Goal: Information Seeking & Learning: Compare options

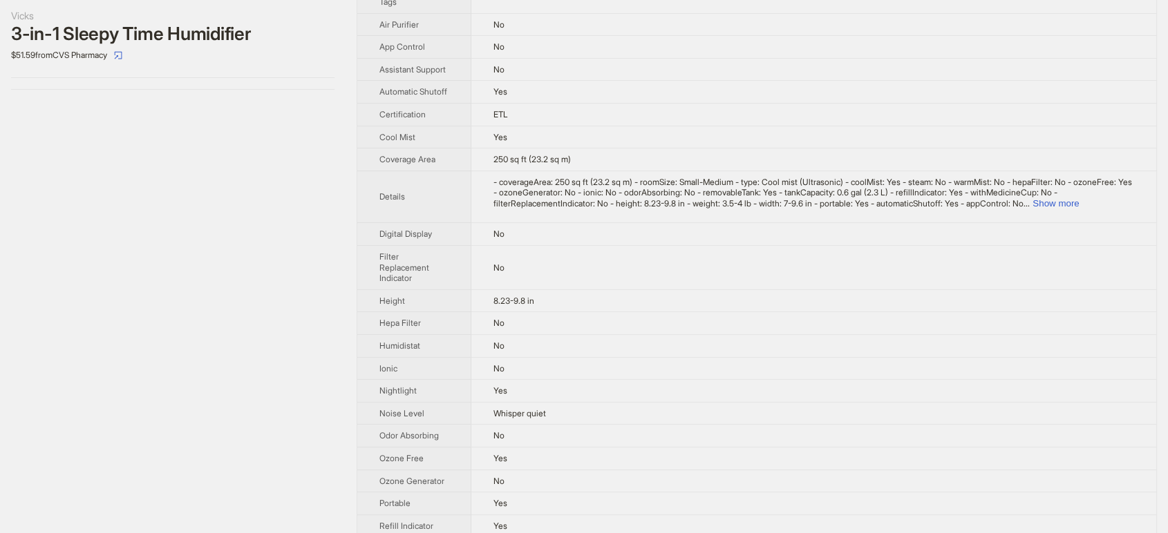
scroll to position [153, 0]
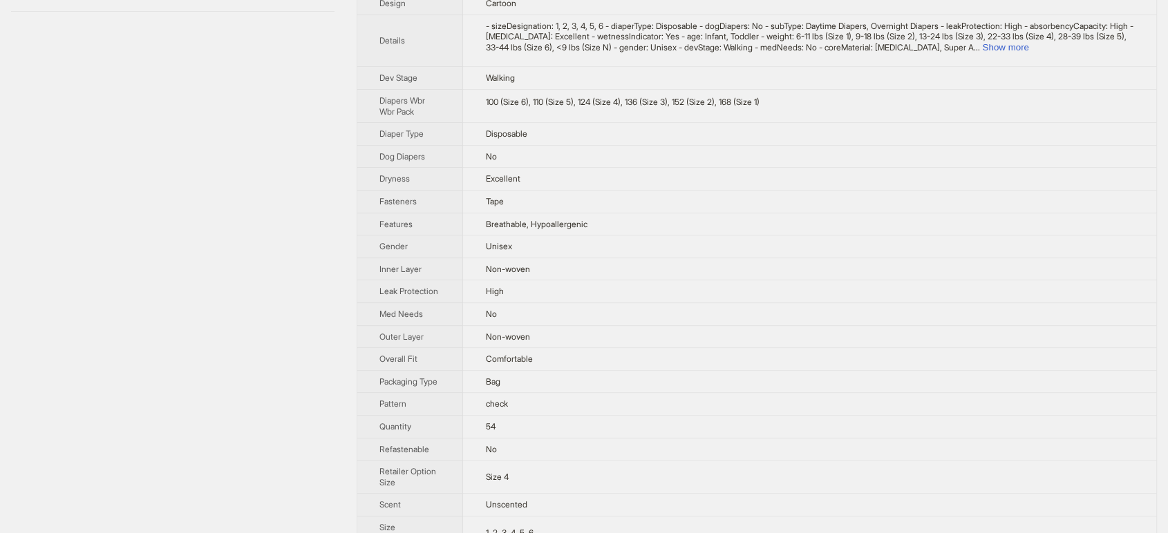
scroll to position [515, 0]
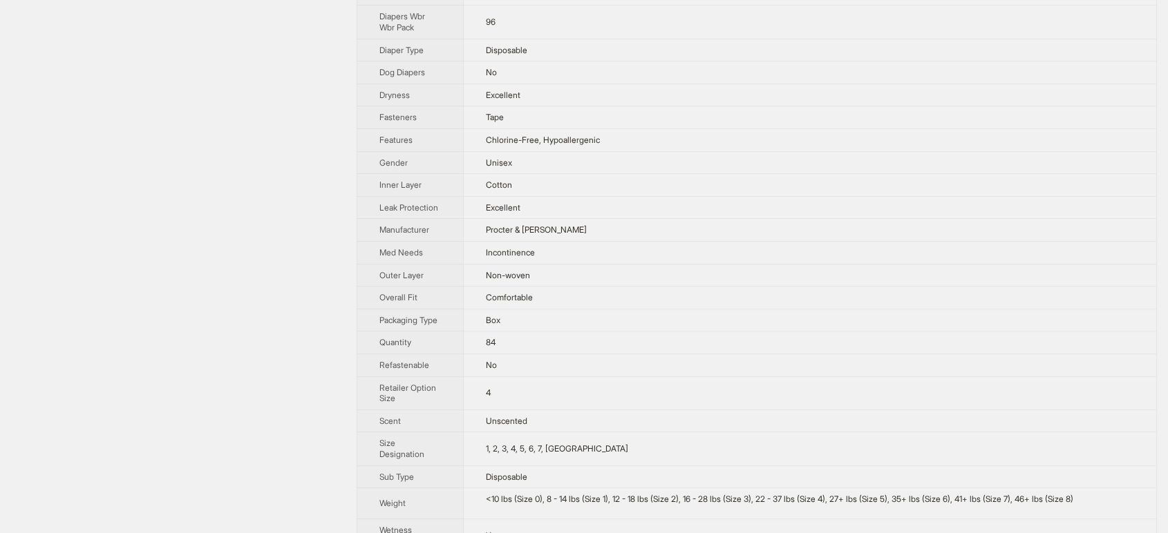
scroll to position [492, 0]
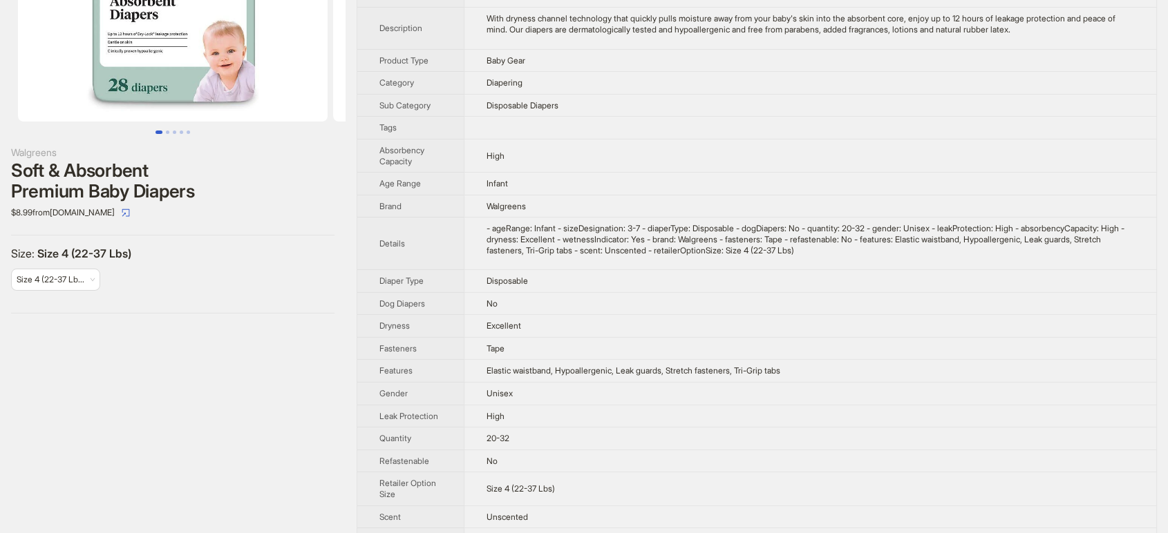
scroll to position [192, 0]
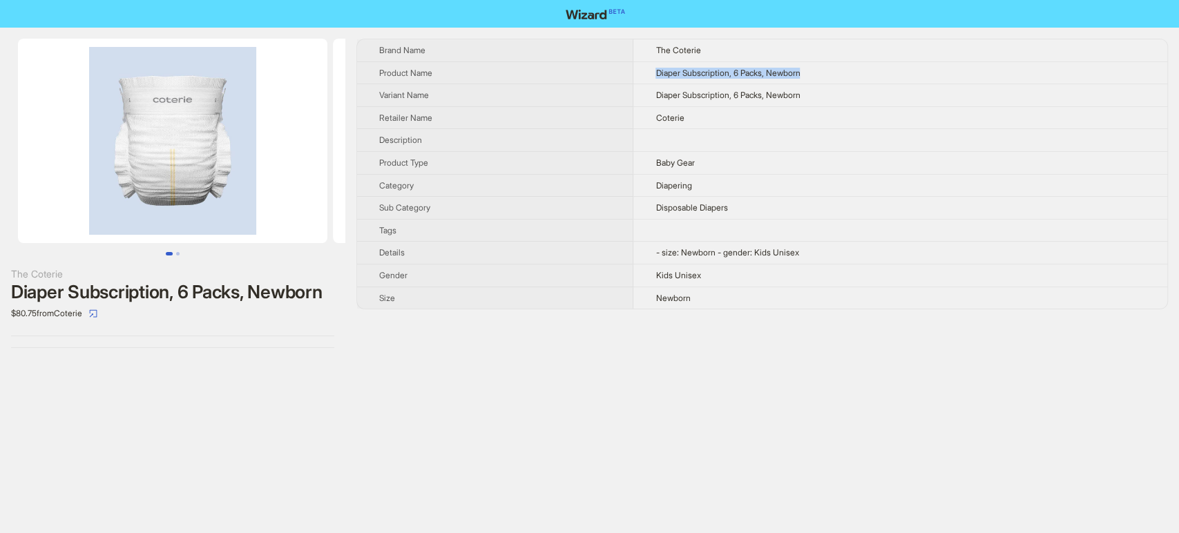
drag, startPoint x: 807, startPoint y: 68, endPoint x: 639, endPoint y: 81, distance: 168.4
click at [639, 81] on td "Diaper Subscription, 6 Packs, Newborn" at bounding box center [901, 72] width 534 height 23
copy span "Diaper Subscription, 6 Packs, Newborn"
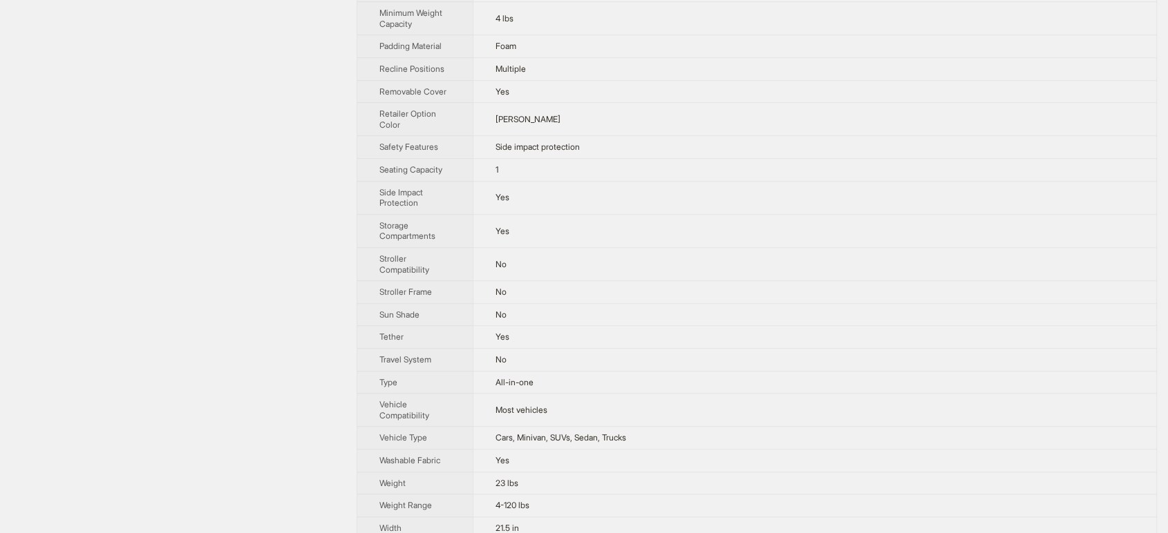
scroll to position [1108, 0]
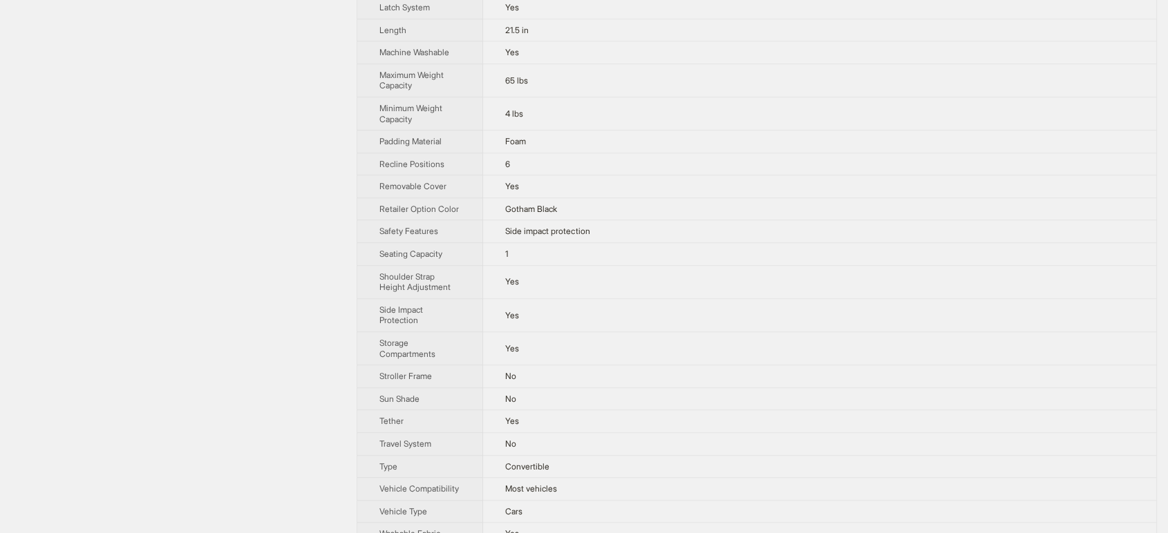
scroll to position [1045, 0]
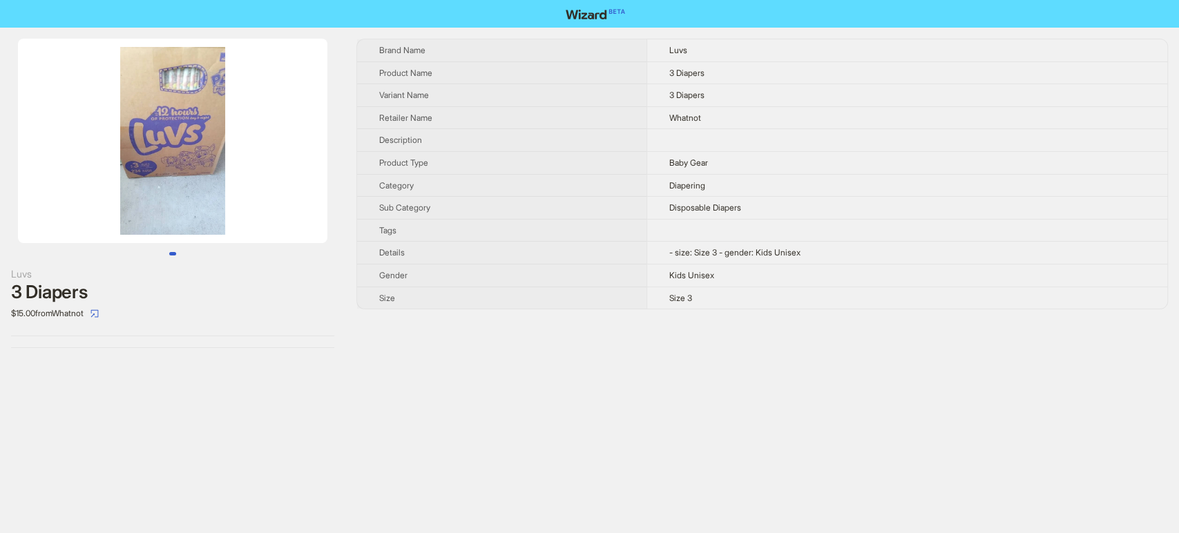
click at [181, 109] on img at bounding box center [173, 141] width 310 height 205
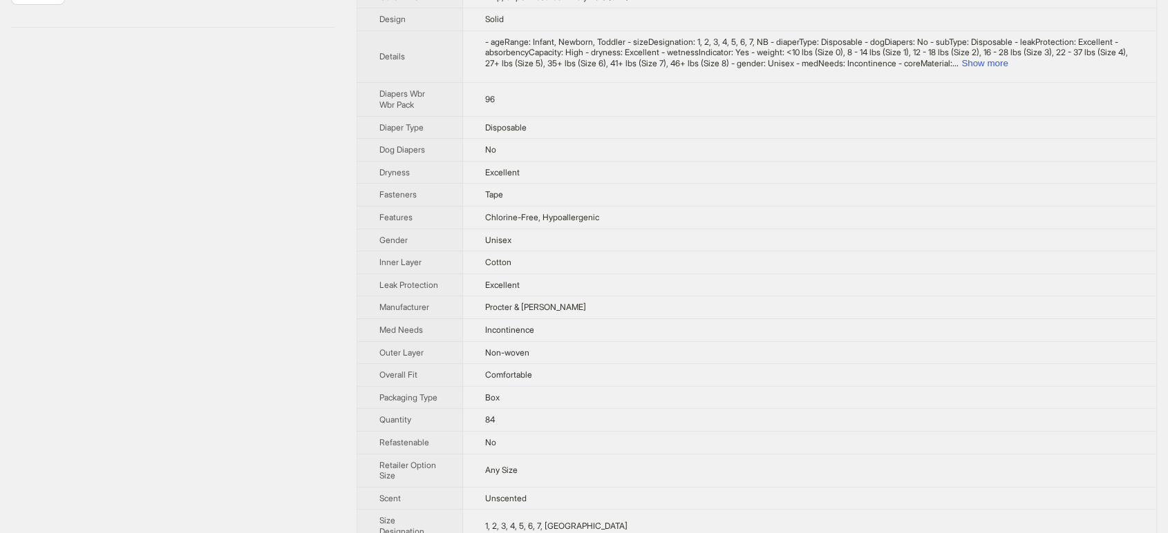
scroll to position [492, 0]
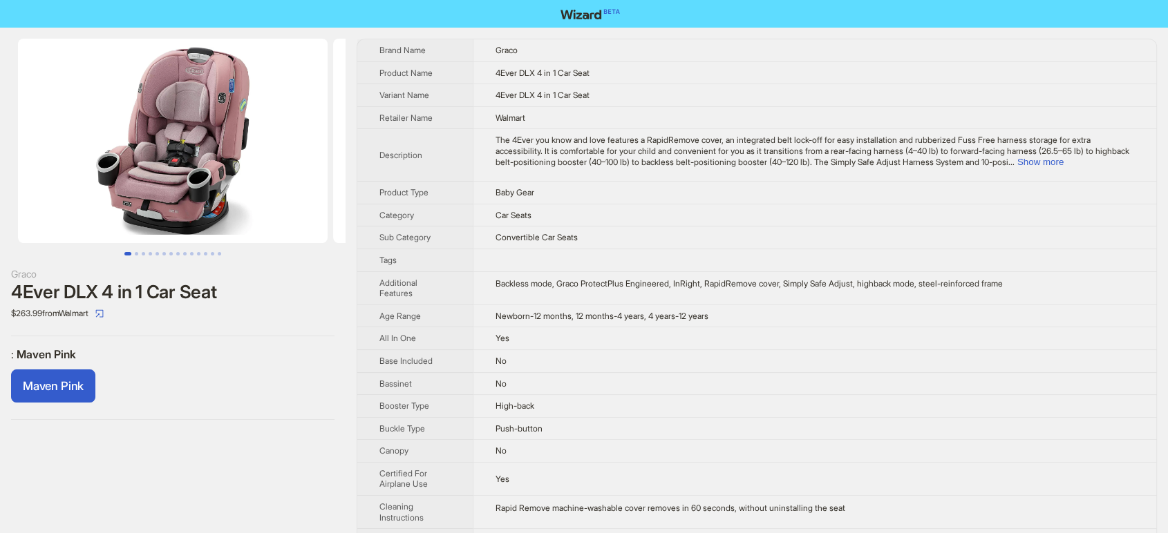
click at [578, 71] on span "4Ever DLX 4 in 1 Car Seat" at bounding box center [542, 73] width 94 height 10
copy span "4Ever DLX 4 in 1 Car Seat"
click at [654, 67] on td "4Ever DLX 4 in 1 Car Seat" at bounding box center [814, 72] width 683 height 23
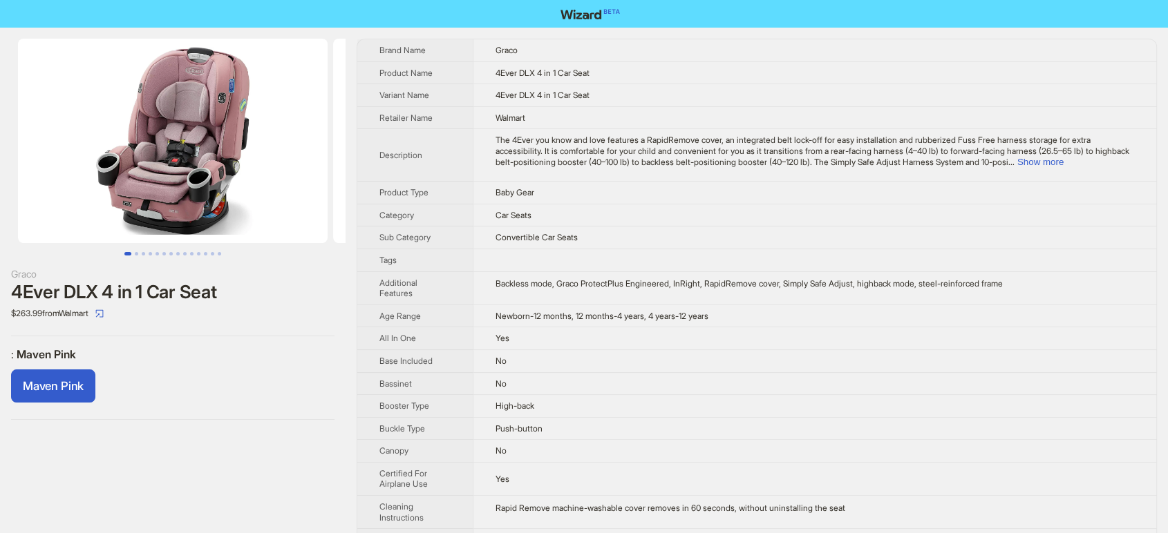
click at [602, 70] on td "4Ever DLX 4 in 1 Car Seat" at bounding box center [814, 72] width 683 height 23
copy span "4Ever DLX 4 in 1 Car Seat"
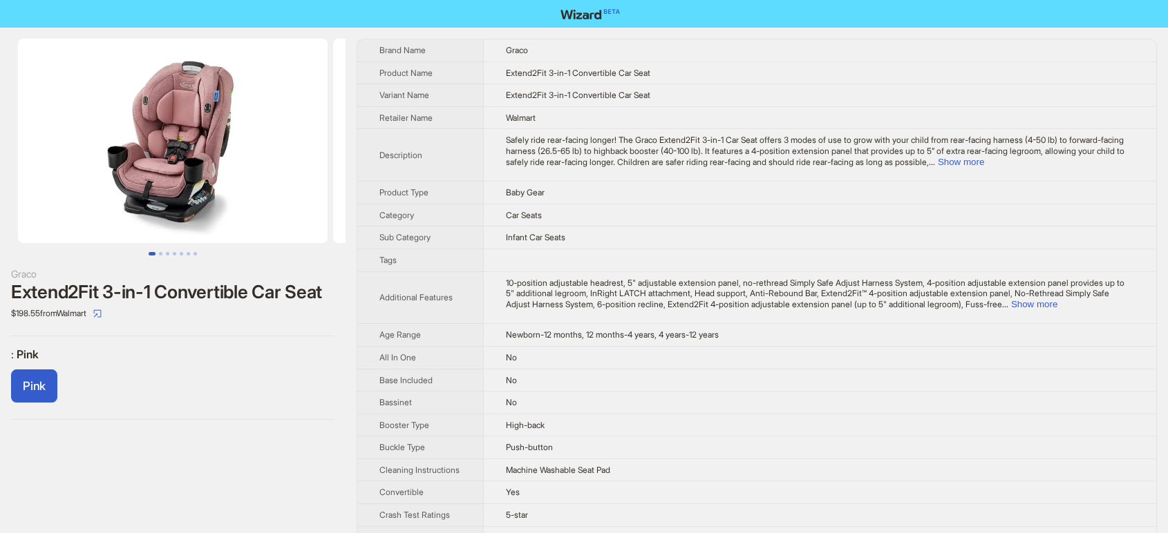
click at [601, 62] on td "Extend2Fit 3-in-1 Convertible Car Seat" at bounding box center [819, 72] width 673 height 23
copy span "Extend2Fit 3-in-1 Convertible Car Seat"
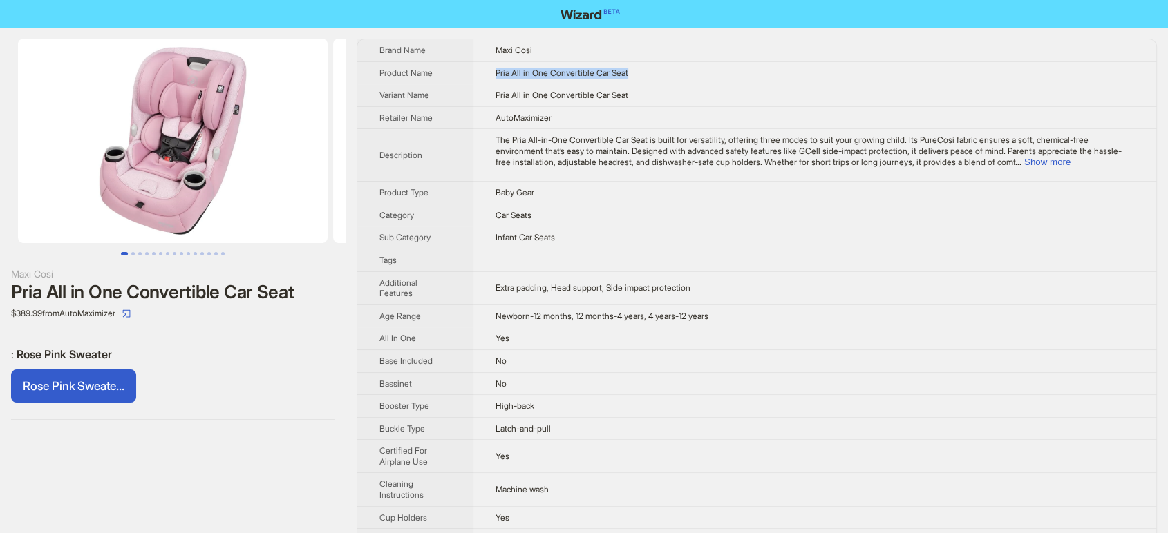
drag, startPoint x: 495, startPoint y: 70, endPoint x: 710, endPoint y: 75, distance: 214.2
click at [710, 75] on td "Pria All in One Convertible Car Seat" at bounding box center [814, 72] width 683 height 23
copy span "Pria All in One Convertible Car Seat"
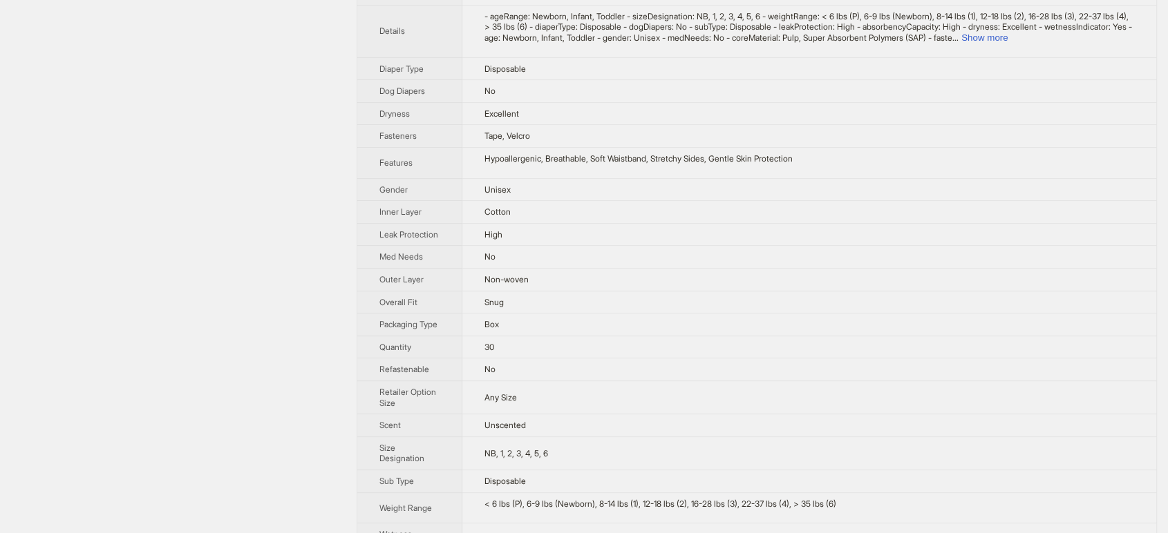
scroll to position [501, 0]
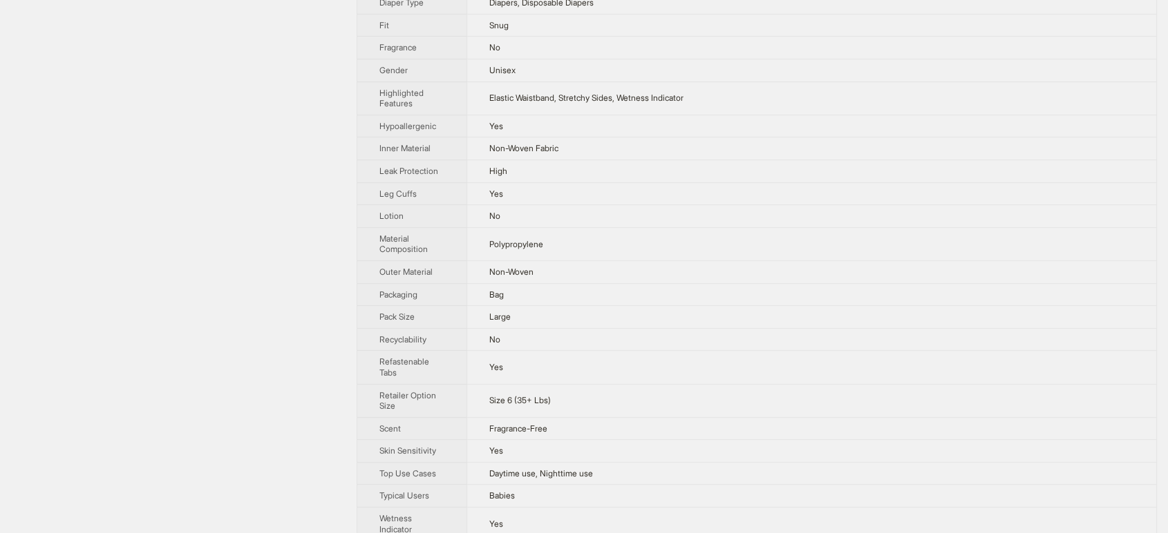
scroll to position [663, 0]
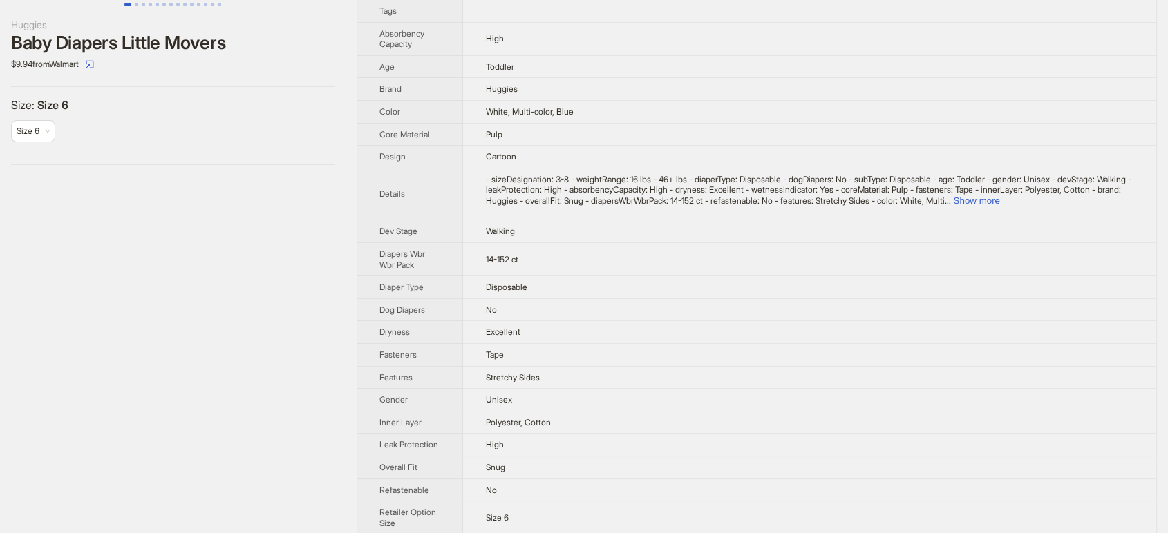
scroll to position [395, 0]
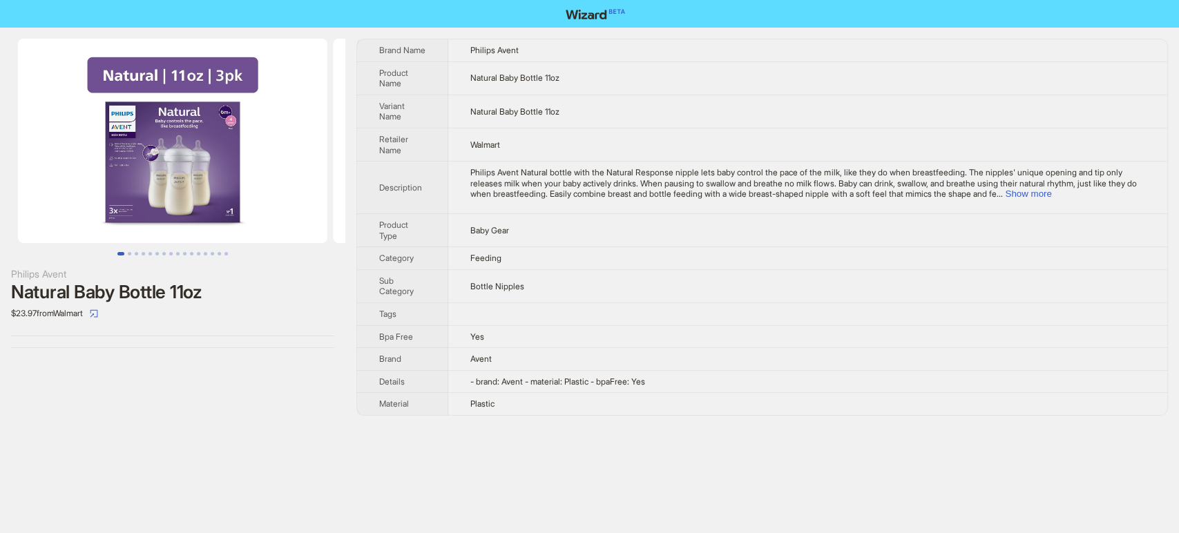
click at [569, 82] on td "Natural Baby Bottle 11oz" at bounding box center [807, 77] width 719 height 33
copy span "Natural Baby Bottle 11oz"
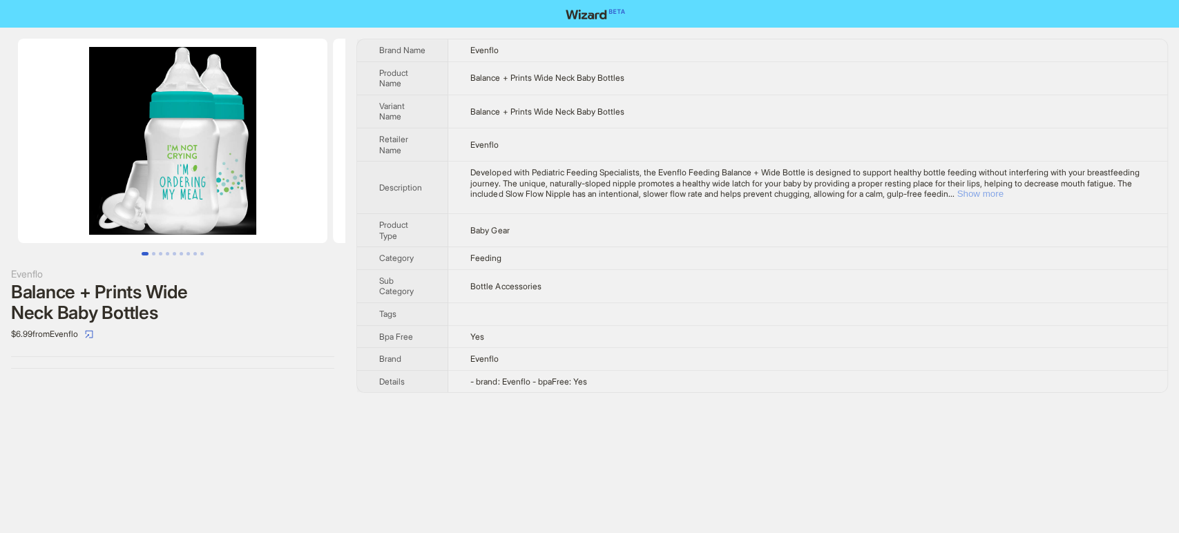
click at [1003, 194] on button "Show more" at bounding box center [980, 194] width 46 height 10
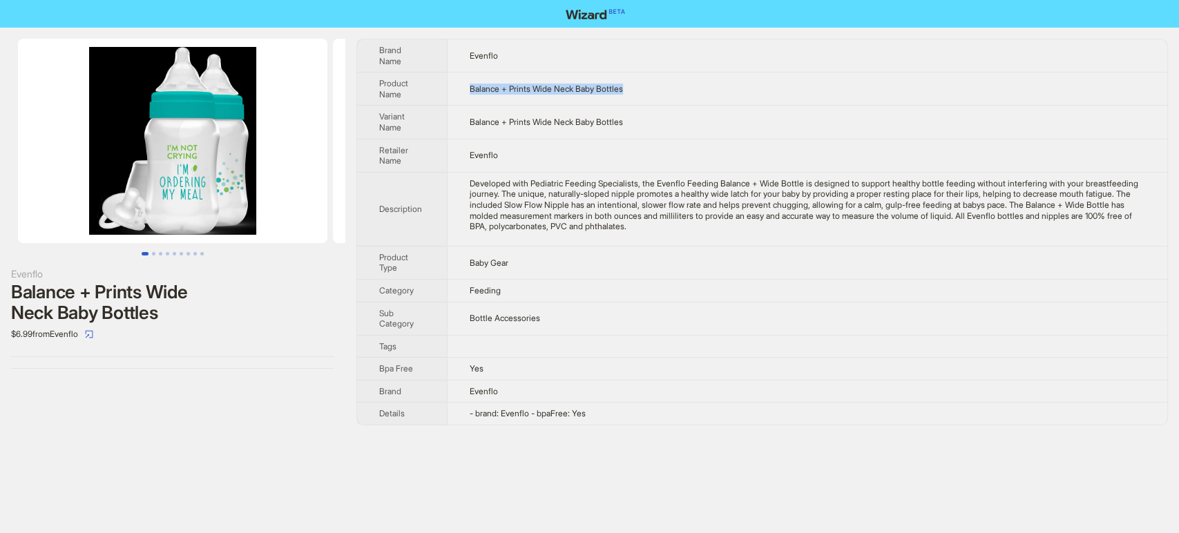
drag, startPoint x: 650, startPoint y: 95, endPoint x: 471, endPoint y: 95, distance: 179.6
click at [471, 95] on td "Balance + Prints Wide Neck Baby Bottles" at bounding box center [807, 89] width 721 height 33
copy span "Balance + Prints Wide Neck Baby Bottles"
click at [667, 111] on td "Balance + Prints Wide Neck Baby Bottles" at bounding box center [807, 122] width 721 height 33
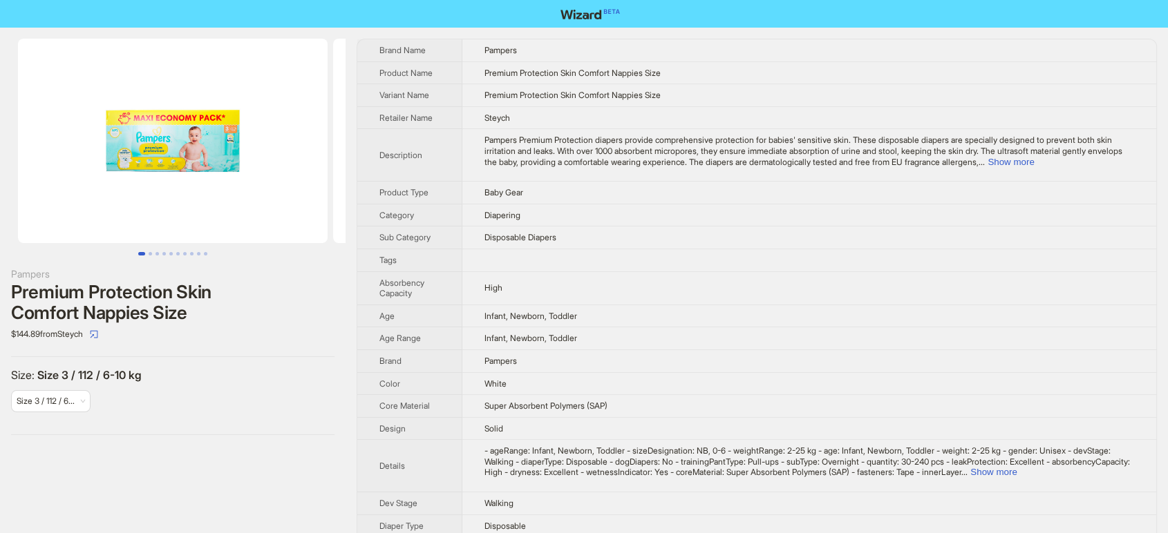
click at [218, 144] on img at bounding box center [173, 141] width 310 height 205
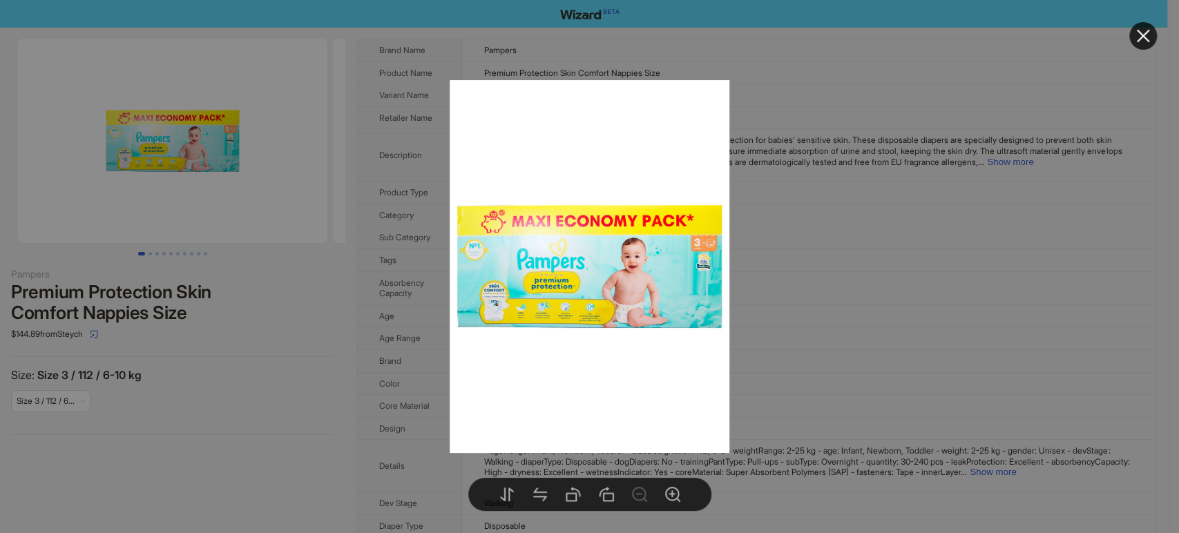
click at [283, 350] on div at bounding box center [589, 266] width 1179 height 533
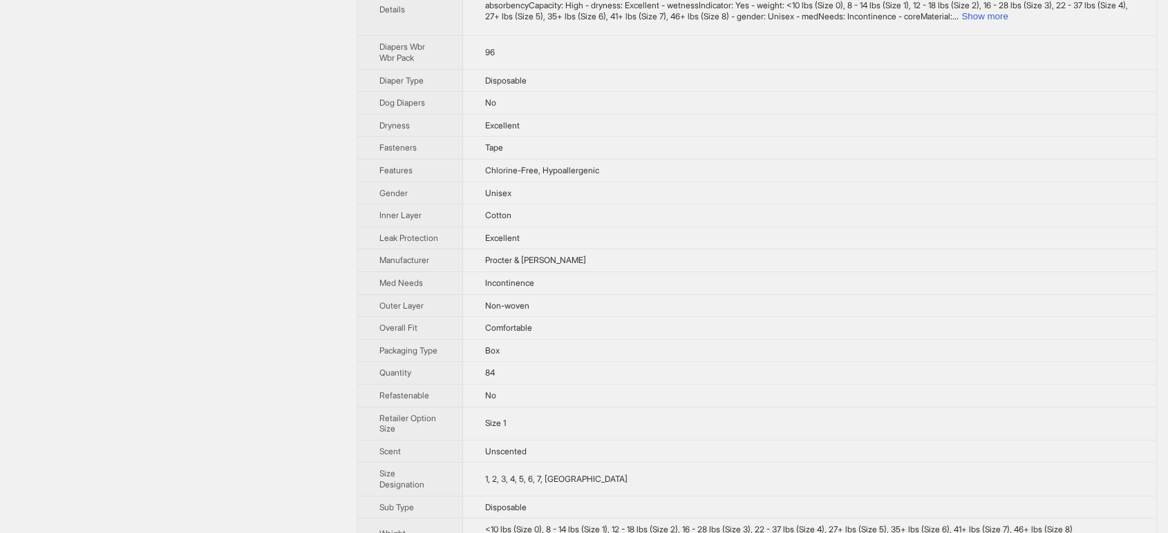
scroll to position [492, 0]
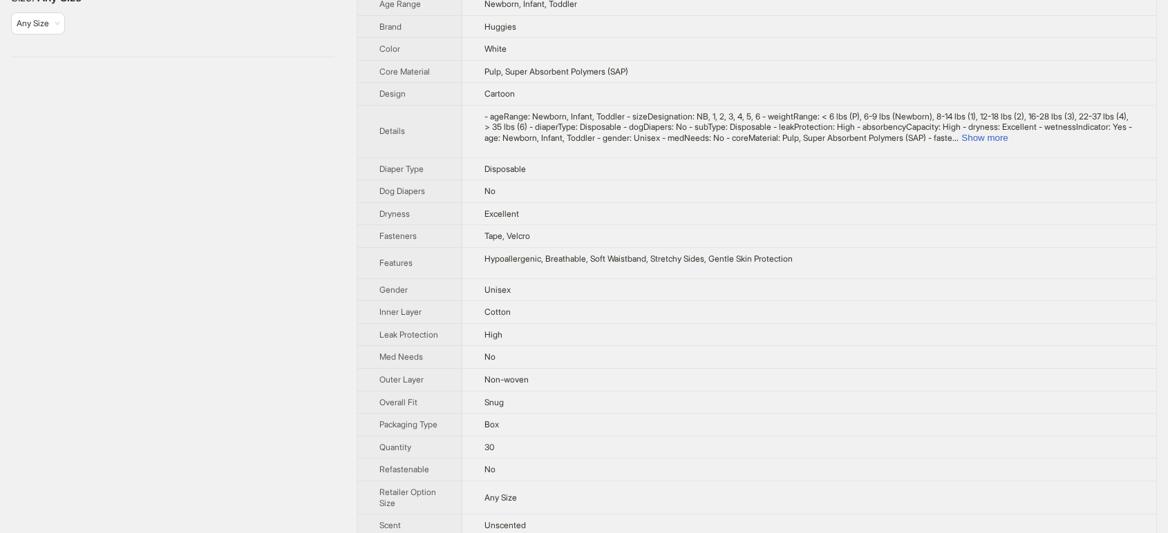
scroll to position [501, 0]
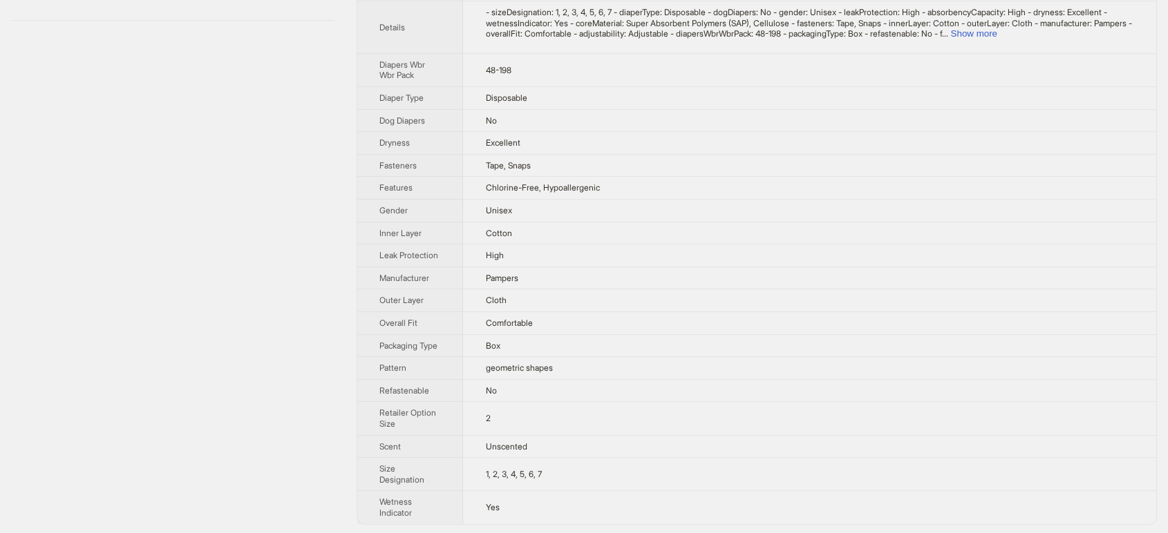
scroll to position [395, 0]
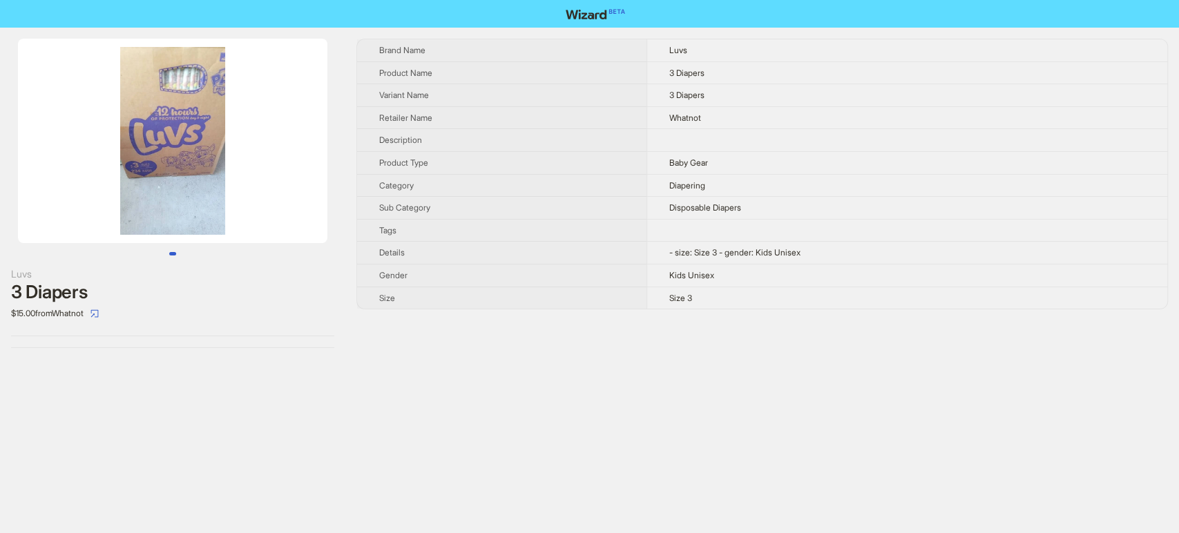
click at [179, 80] on img at bounding box center [173, 141] width 310 height 205
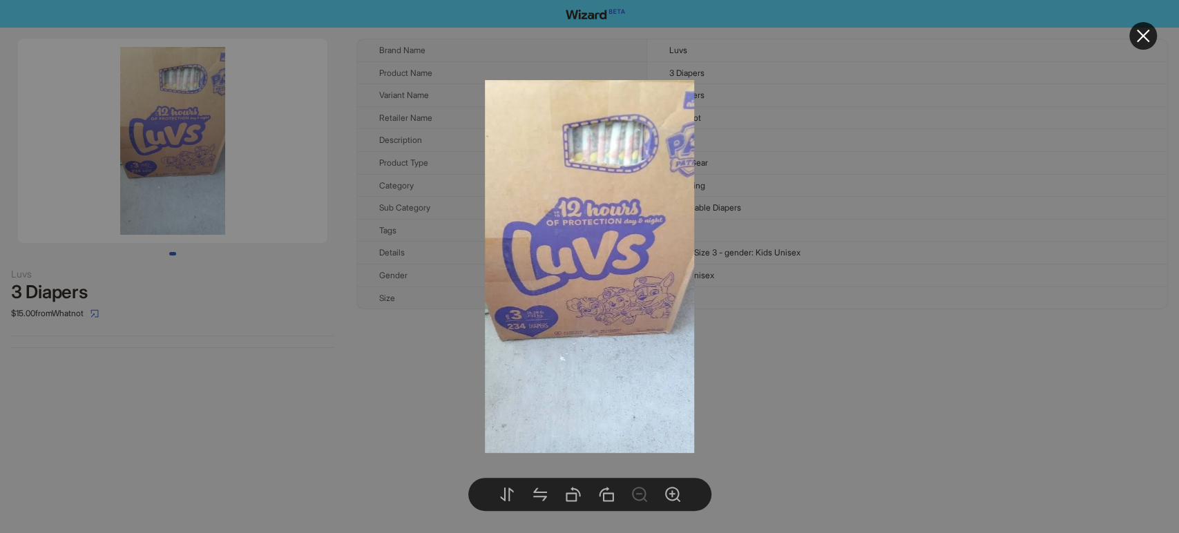
drag, startPoint x: 294, startPoint y: 384, endPoint x: 316, endPoint y: 365, distance: 29.5
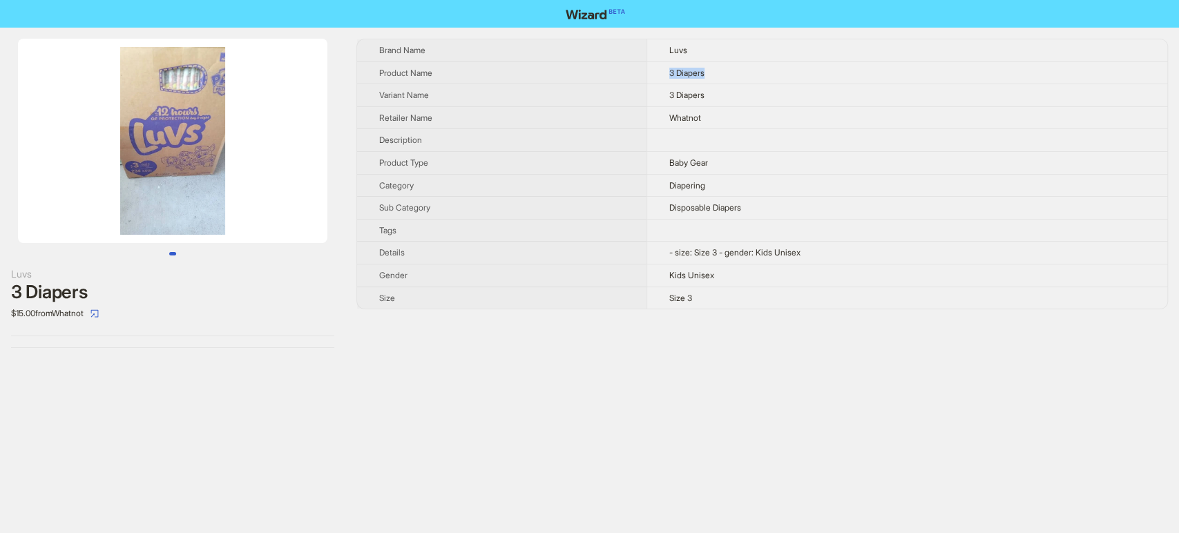
drag, startPoint x: 669, startPoint y: 68, endPoint x: 652, endPoint y: 66, distance: 16.7
click at [652, 66] on td "3 Diapers" at bounding box center [907, 72] width 521 height 23
copy span "3 Diapers"
click at [707, 61] on td "3 Diapers" at bounding box center [907, 72] width 521 height 23
click at [710, 65] on td "3 Diapers" at bounding box center [907, 72] width 521 height 23
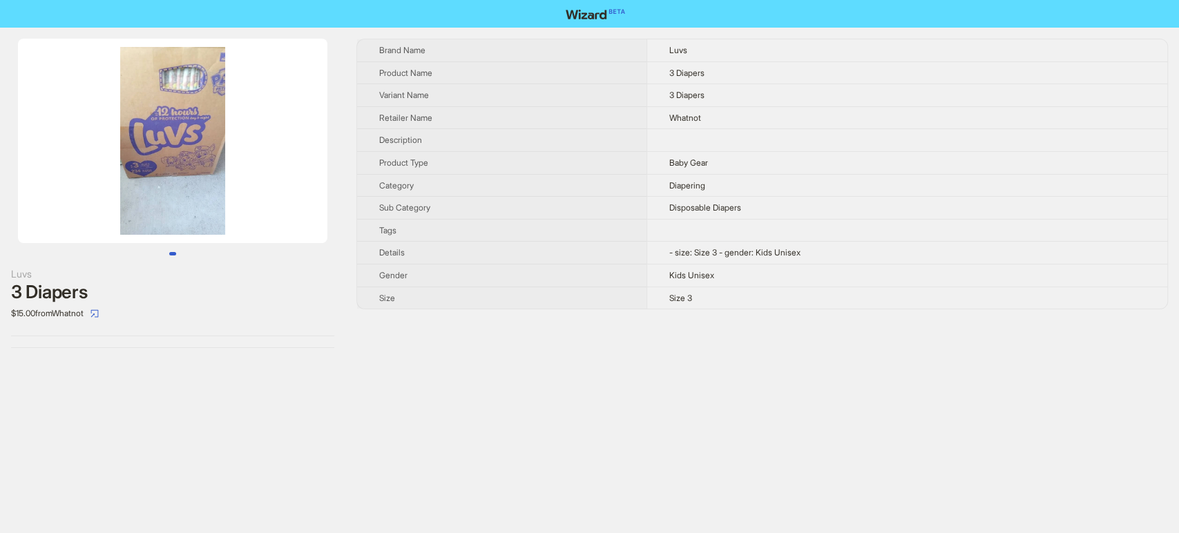
click at [710, 65] on td "3 Diapers" at bounding box center [907, 72] width 521 height 23
copy span "3 Diapers"
click at [177, 230] on body "Luvs 3 Diapers $15.00 from Whatnot Brand Name Luvs Product Name 3 Diapers Varia…" at bounding box center [589, 266] width 1179 height 533
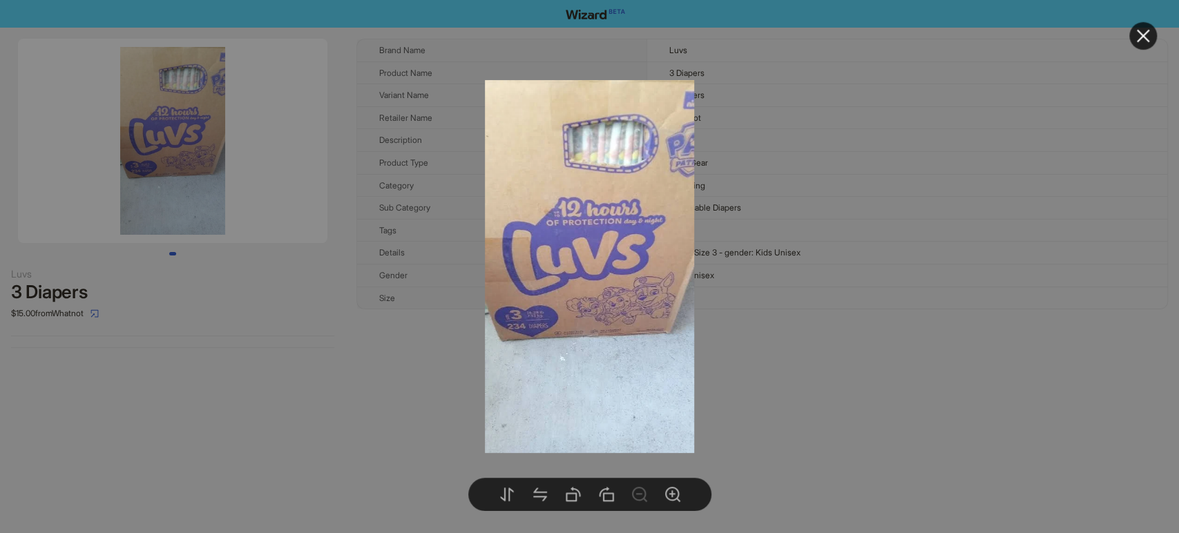
click at [172, 87] on body "Luvs 3 Diapers $15.00 from Whatnot Brand Name Luvs Product Name 3 Diapers Varia…" at bounding box center [589, 266] width 1179 height 533
click at [370, 359] on div at bounding box center [589, 266] width 1179 height 533
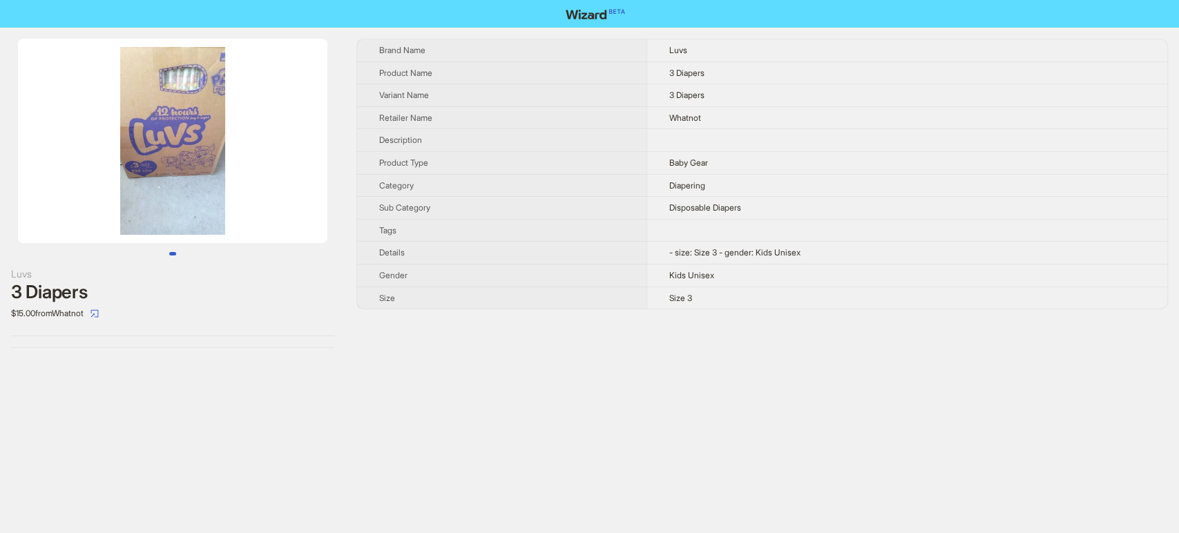
click at [169, 115] on img at bounding box center [173, 141] width 310 height 205
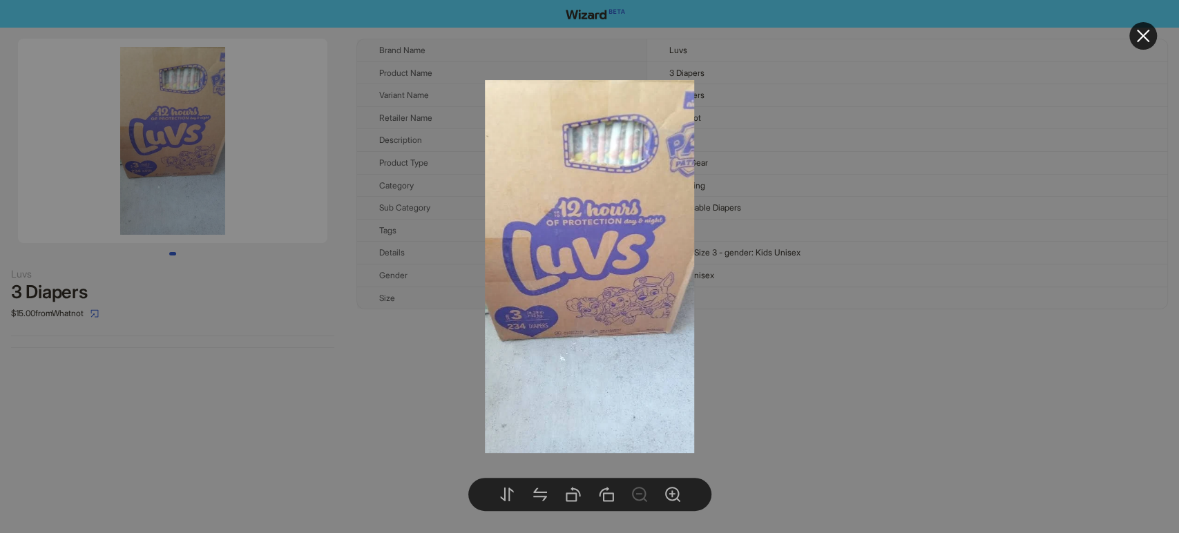
click at [229, 287] on div at bounding box center [589, 266] width 1179 height 533
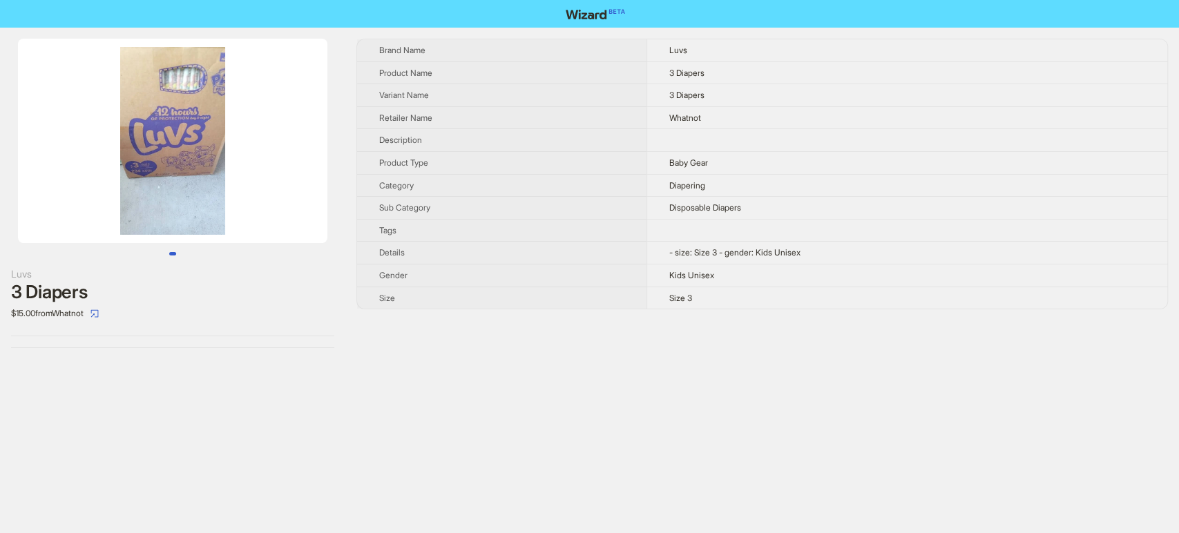
click at [151, 138] on img at bounding box center [173, 141] width 310 height 205
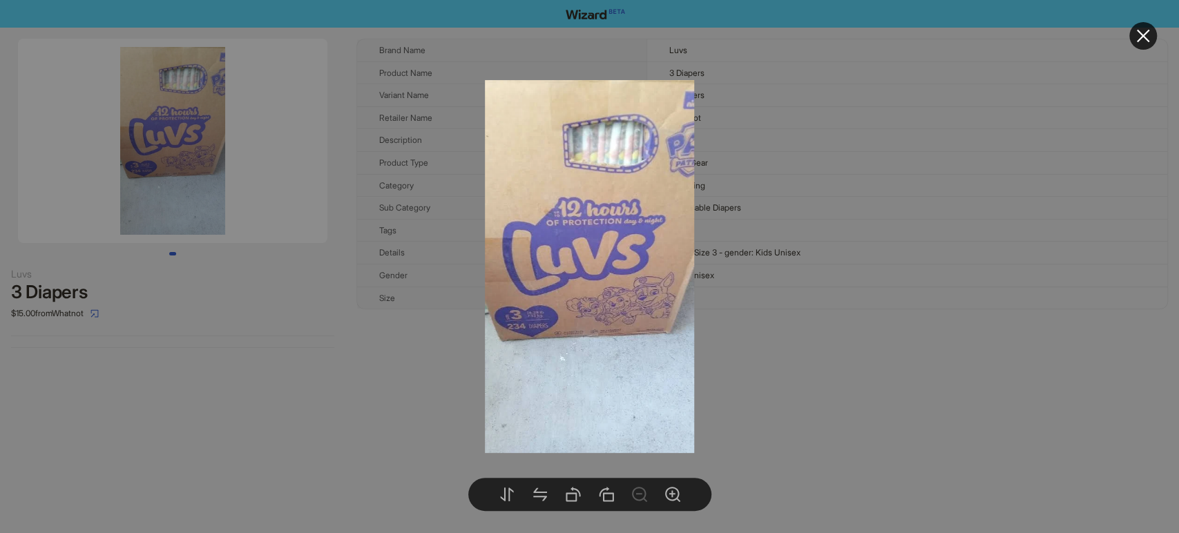
click at [419, 349] on div at bounding box center [589, 266] width 1179 height 533
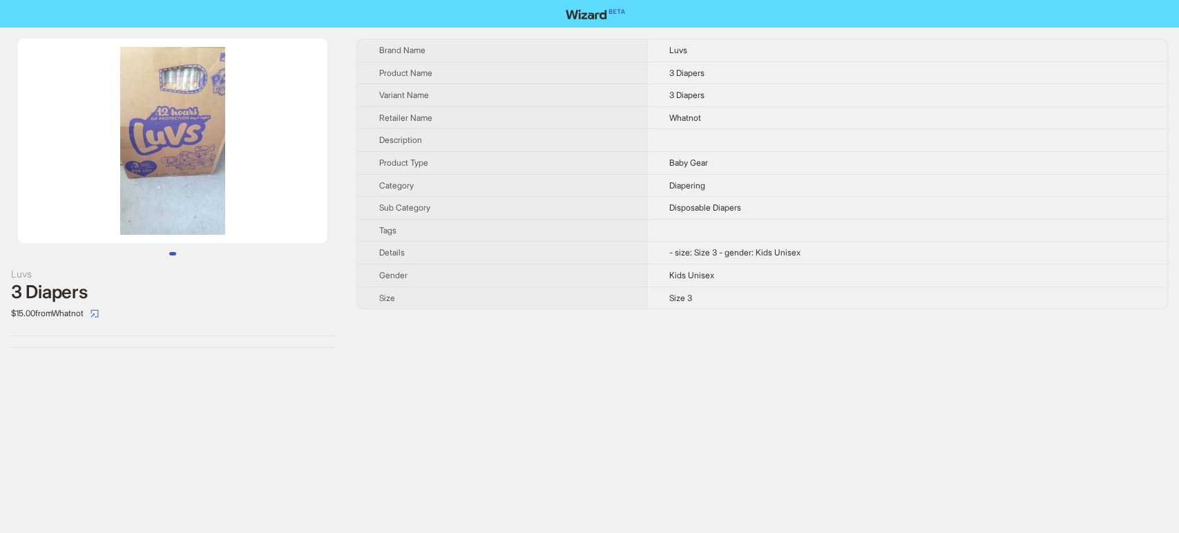
click at [158, 142] on img at bounding box center [173, 141] width 310 height 205
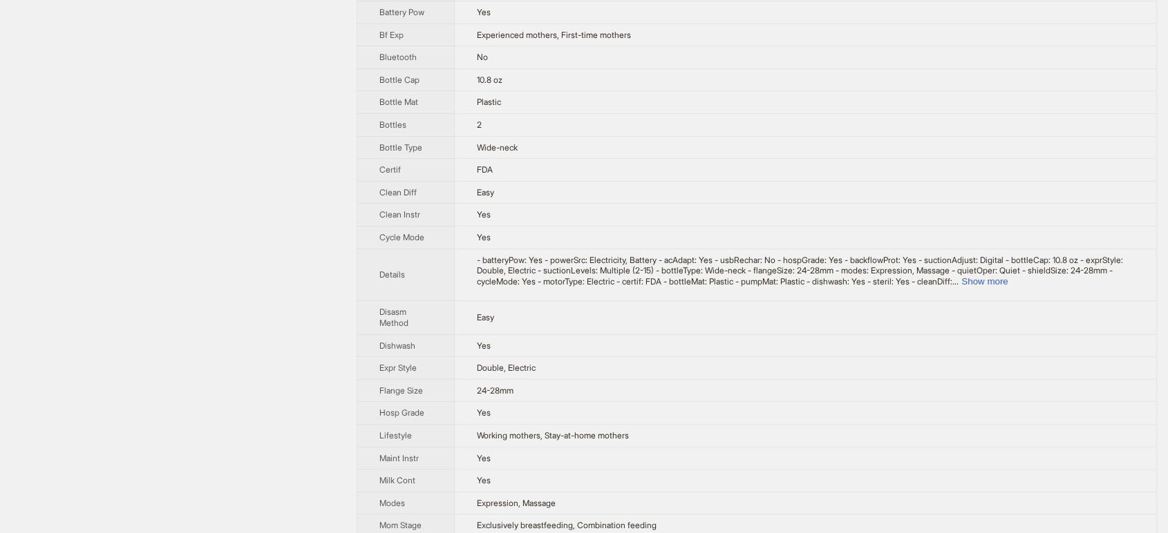
scroll to position [383, 0]
click at [1007, 285] on button "Show more" at bounding box center [984, 280] width 46 height 10
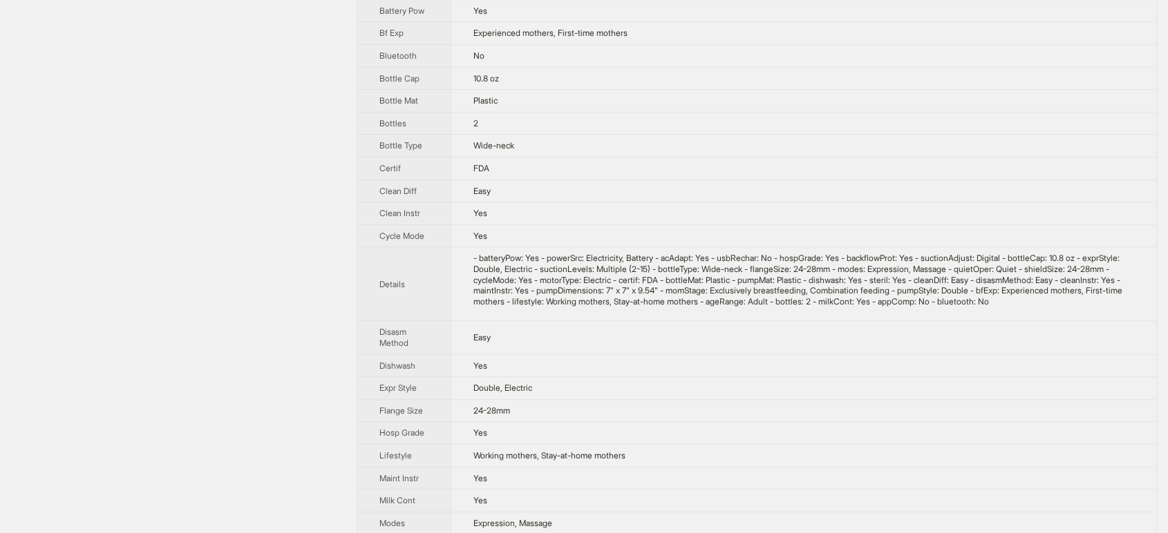
scroll to position [25, 0]
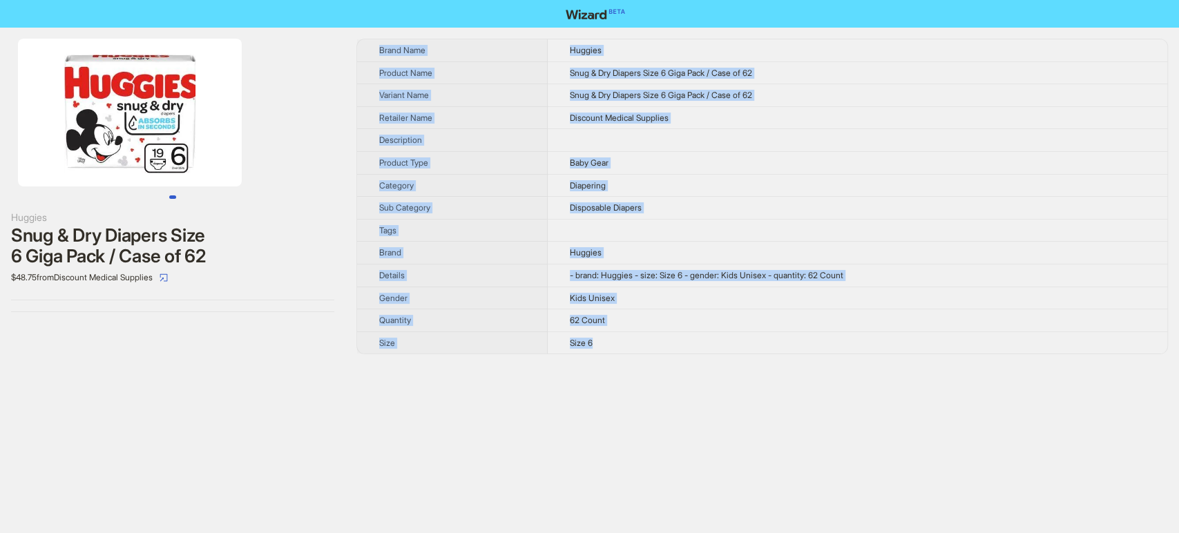
drag, startPoint x: 374, startPoint y: 46, endPoint x: 692, endPoint y: 338, distance: 431.8
click at [692, 338] on tbody "Brand Name Huggies Product Name Snug & Dry Diapers Size 6 Giga Pack / Case of 6…" at bounding box center [762, 196] width 810 height 314
copy tbody "Brand Name Huggies Product Name Snug & Dry Diapers Size 6 Giga Pack / Case of 6…"
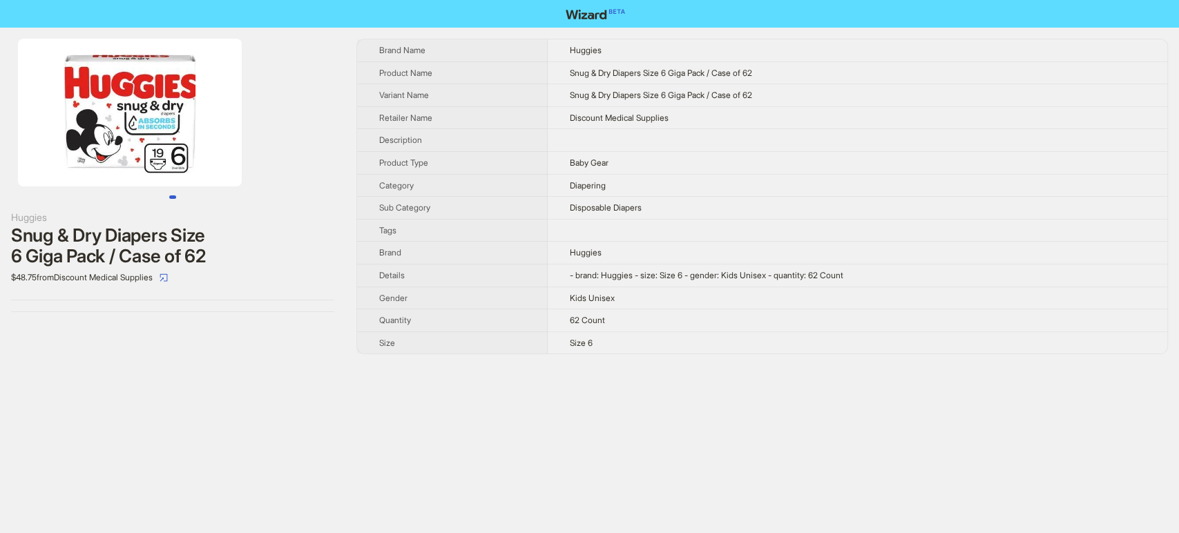
click at [348, 225] on div "Huggies Snug & Dry Diapers Size 6 Giga Pack / Case of 62 $48.75 from Discount M…" at bounding box center [589, 197] width 1179 height 338
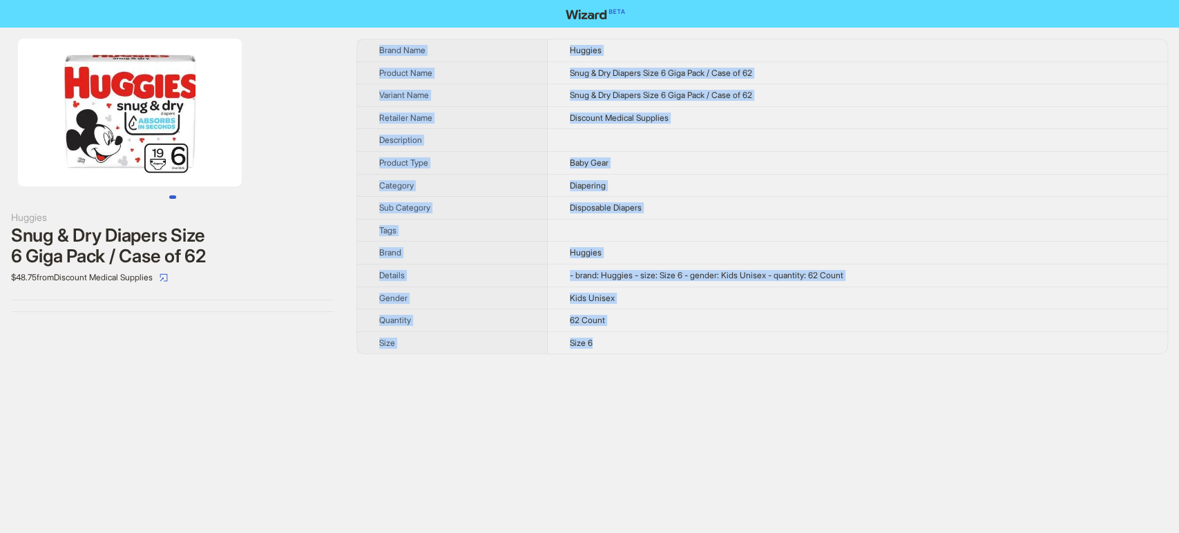
drag, startPoint x: 375, startPoint y: 45, endPoint x: 623, endPoint y: 339, distance: 384.5
click at [623, 339] on tbody "Brand Name Huggies Product Name Snug & Dry Diapers Size 6 Giga Pack / Case of 6…" at bounding box center [762, 196] width 810 height 314
copy tbody "Brand Name Huggies Product Name Snug & Dry Diapers Size 6 Giga Pack / Case of 6…"
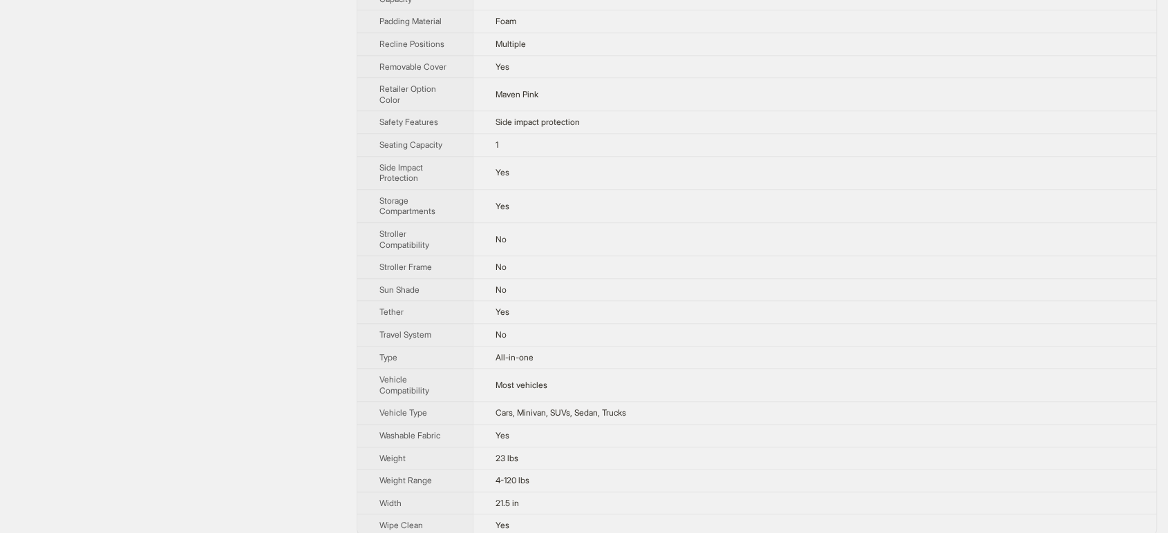
scroll to position [1097, 0]
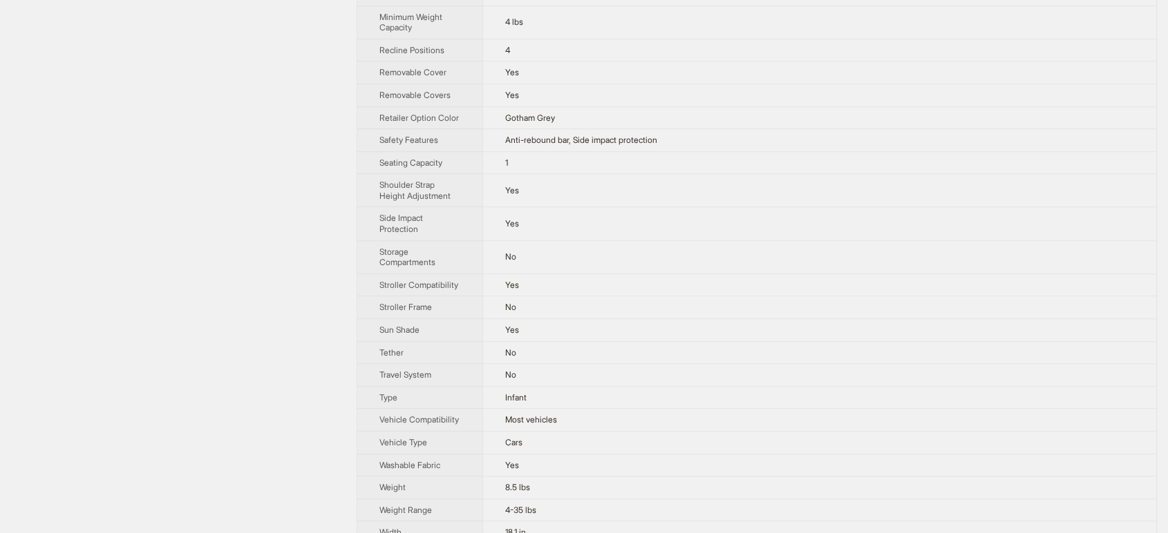
scroll to position [988, 0]
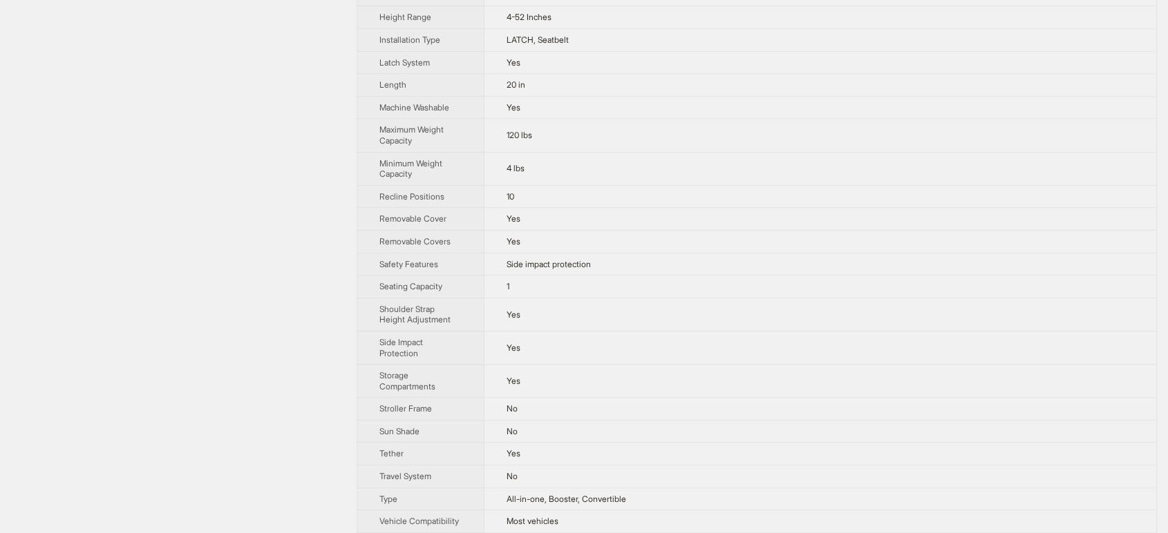
scroll to position [806, 0]
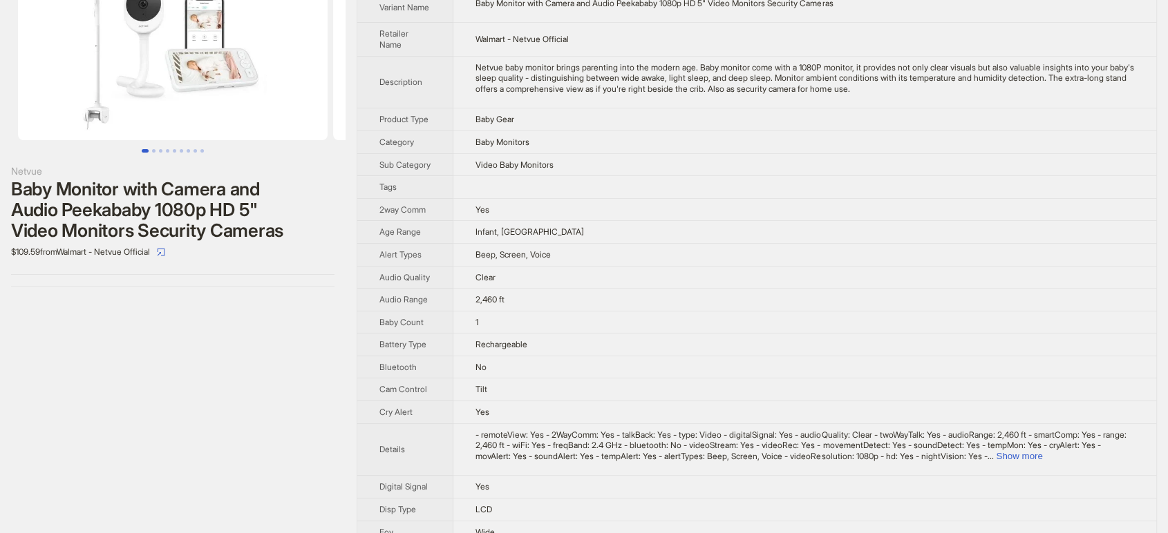
scroll to position [77, 0]
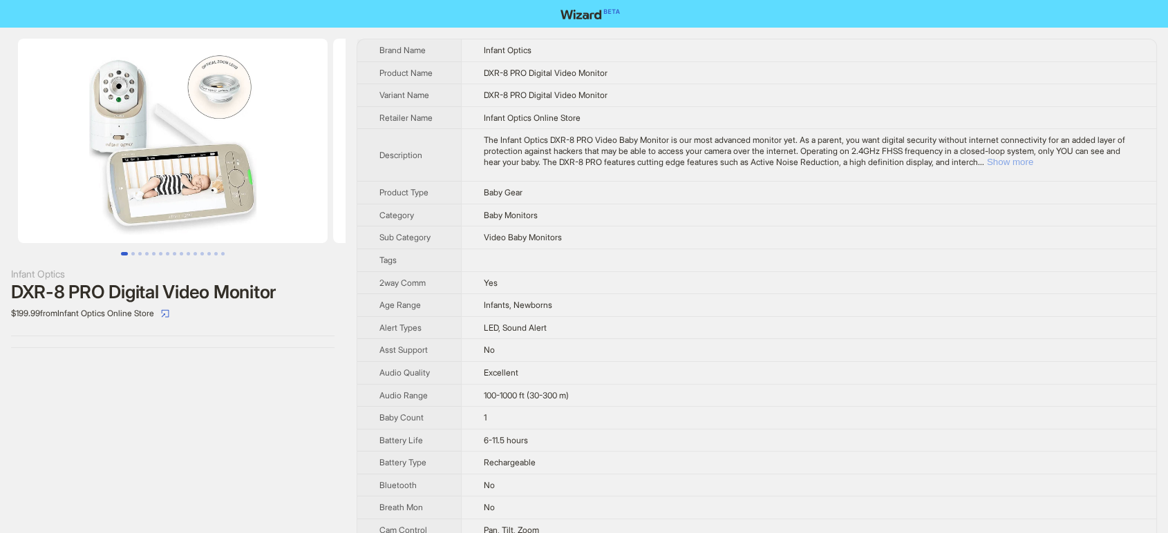
click at [1033, 165] on button "Show more" at bounding box center [1010, 162] width 46 height 10
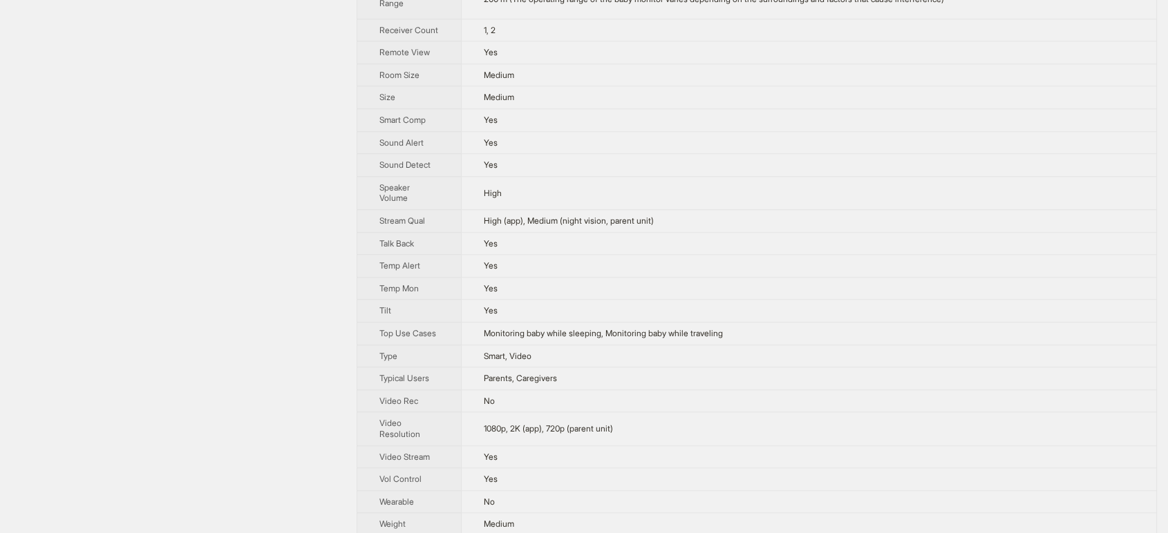
scroll to position [1263, 0]
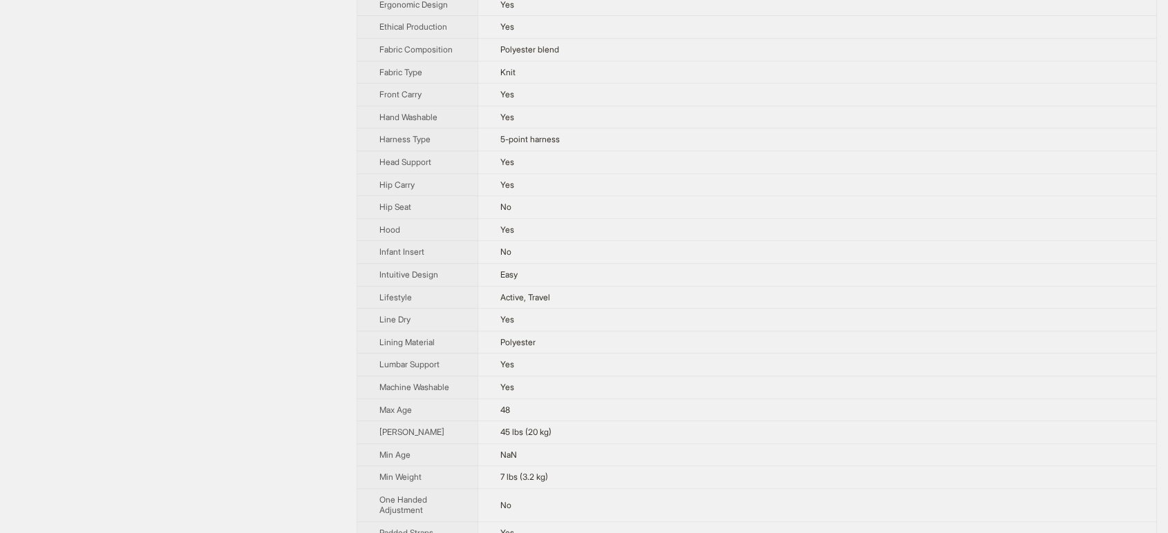
scroll to position [921, 0]
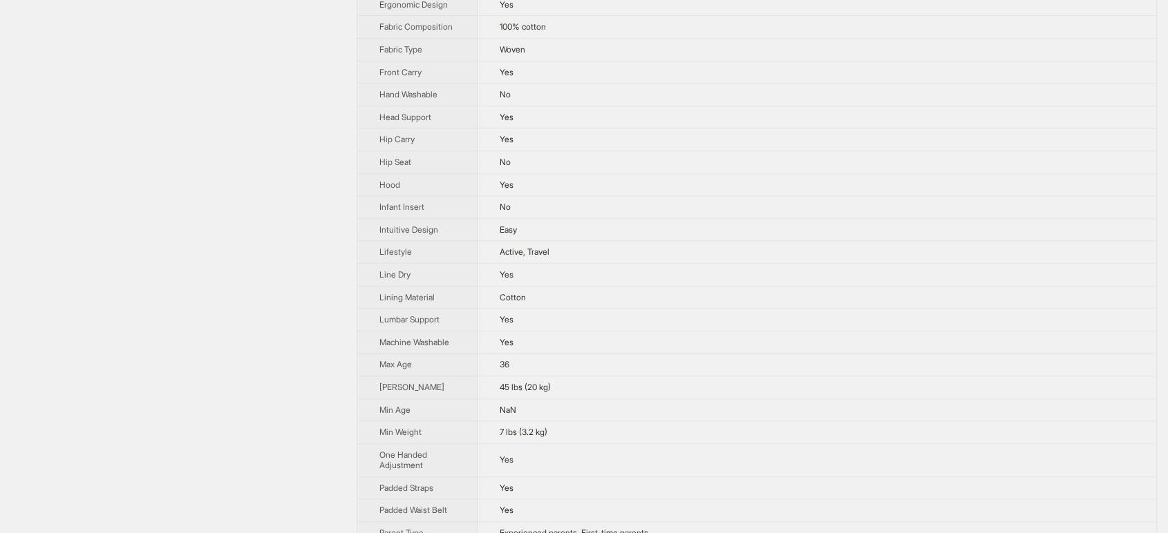
scroll to position [614, 0]
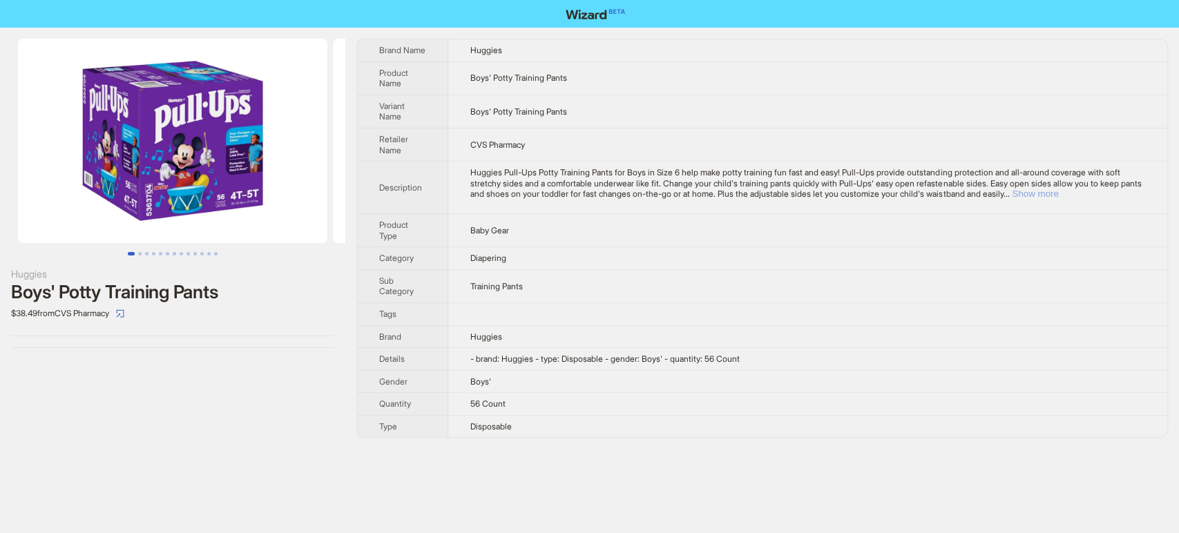
click at [1058, 191] on button "Show more" at bounding box center [1035, 194] width 46 height 10
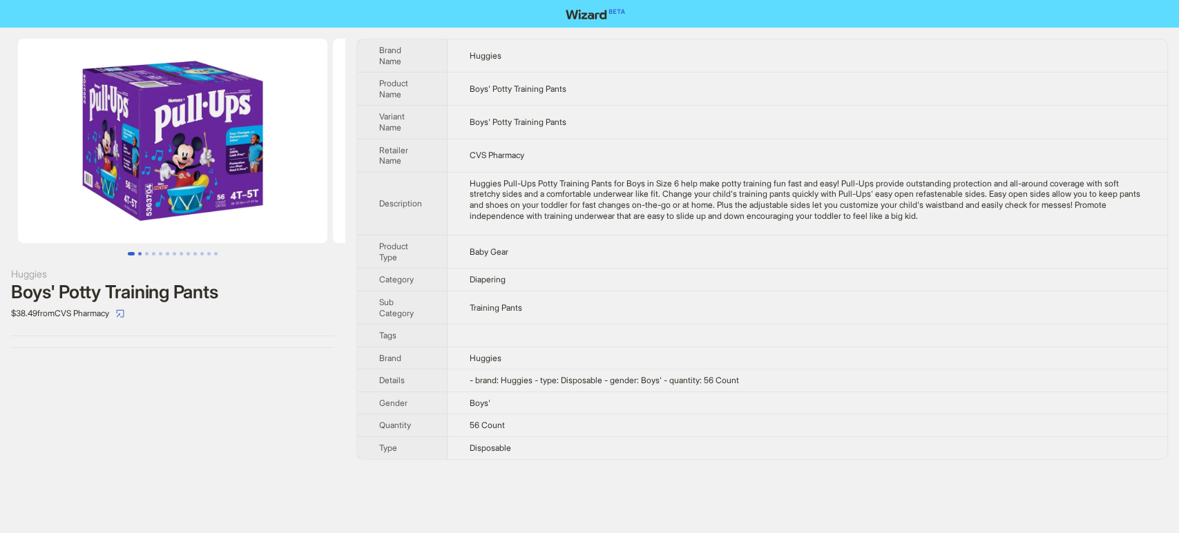
click at [138, 256] on button "Go to slide 2" at bounding box center [139, 253] width 3 height 3
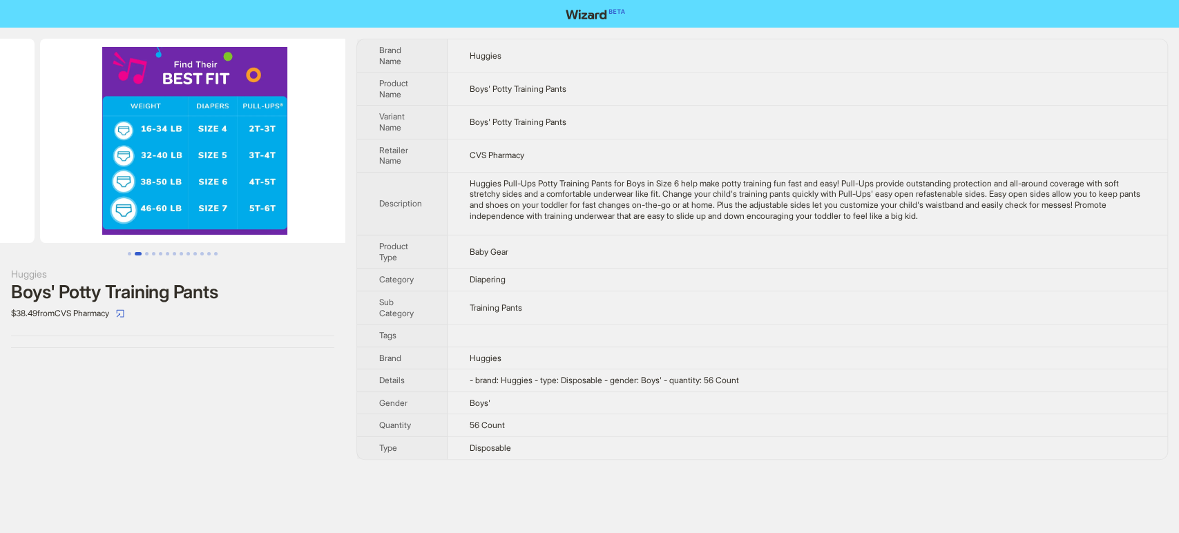
scroll to position [0, 315]
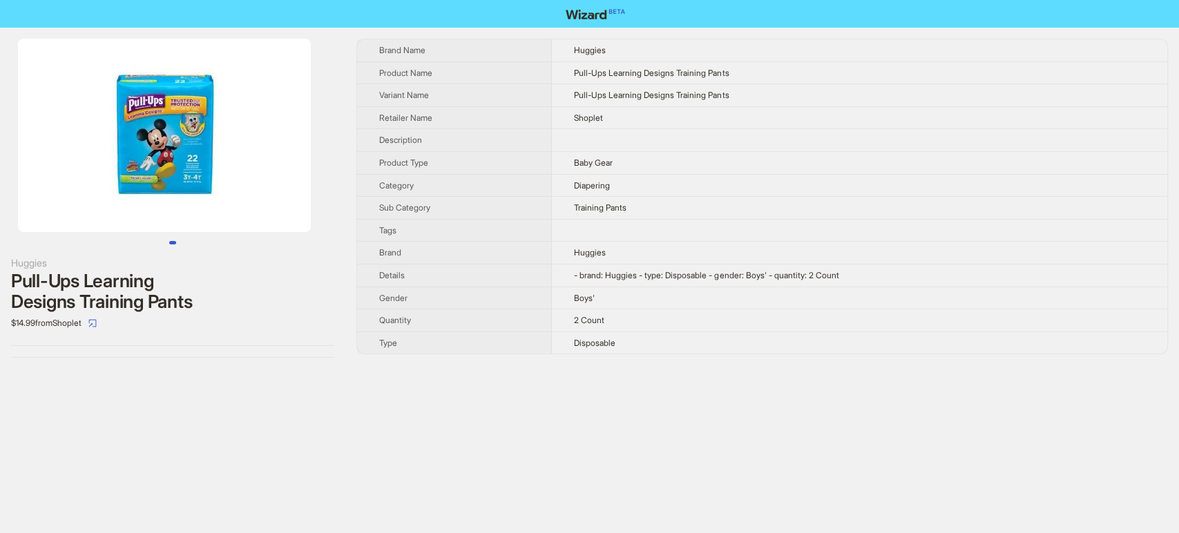
click at [197, 162] on img at bounding box center [164, 135] width 293 height 193
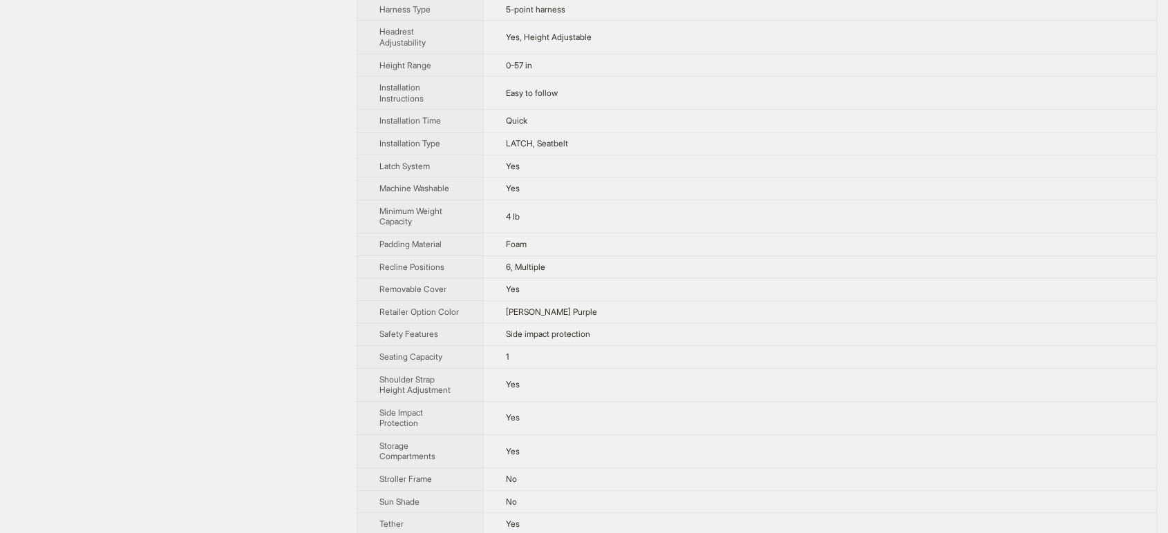
scroll to position [915, 0]
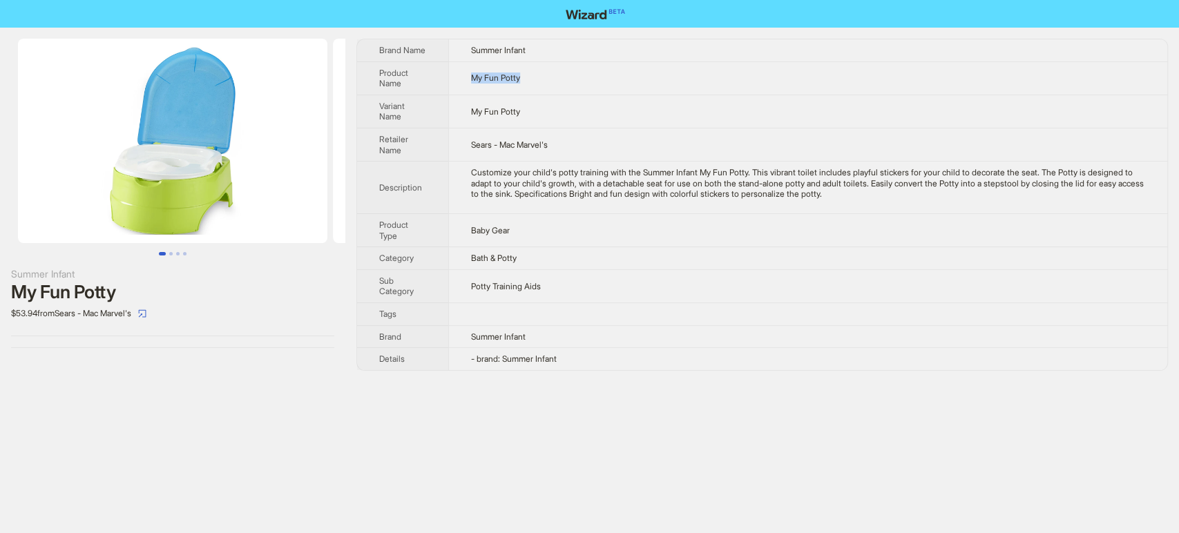
drag, startPoint x: 551, startPoint y: 83, endPoint x: 441, endPoint y: 82, distance: 109.9
click at [441, 82] on tr "Product Name My Fun Potty" at bounding box center [762, 77] width 810 height 33
copy tr "My Fun Potty"
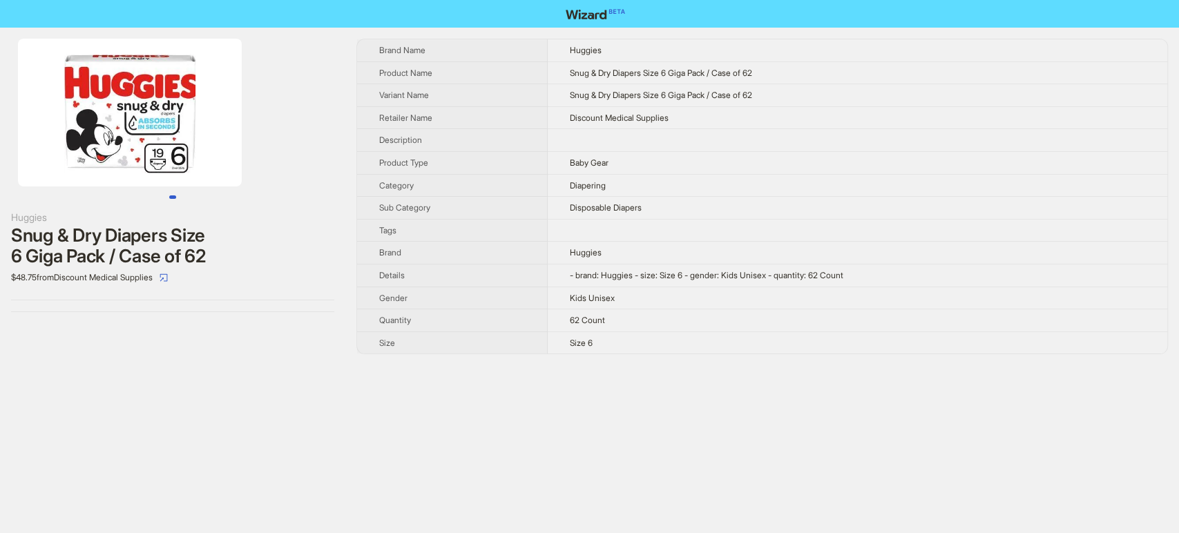
drag, startPoint x: 378, startPoint y: 49, endPoint x: 619, endPoint y: 358, distance: 391.8
click at [619, 358] on div "Huggies Snug & Dry Diapers Size 6 Giga Pack / Case of 62 $48.75 from Discount M…" at bounding box center [589, 197] width 1179 height 338
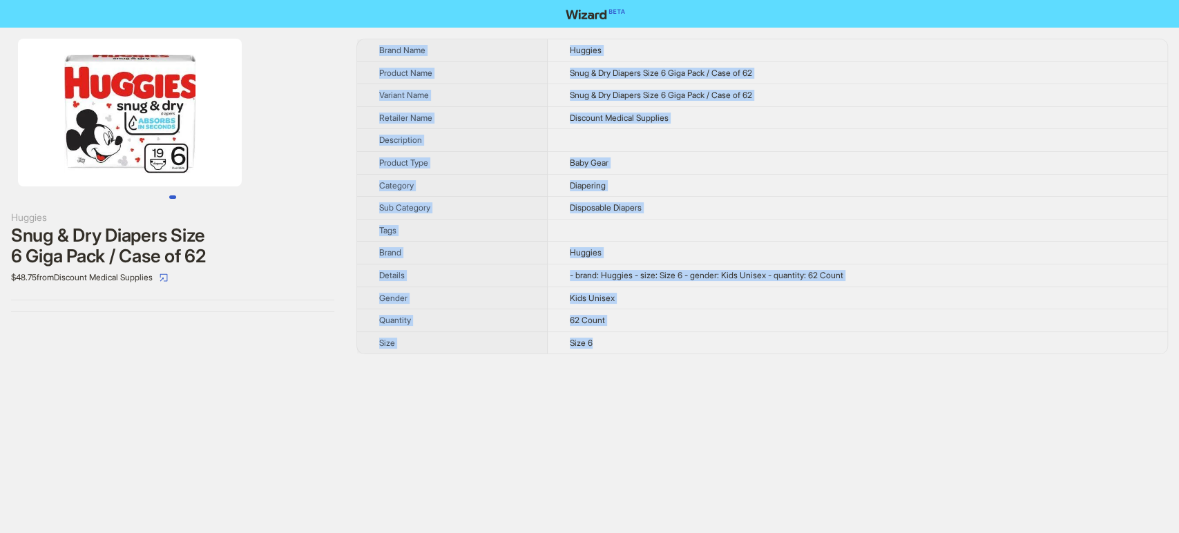
drag, startPoint x: 607, startPoint y: 337, endPoint x: 371, endPoint y: 40, distance: 379.6
click at [371, 40] on tbody "Brand Name Huggies Product Name Snug & Dry Diapers Size 6 Giga Pack / Case of 6…" at bounding box center [762, 196] width 810 height 314
copy tbody "Brand Name Huggies Product Name Snug & Dry Diapers Size 6 Giga Pack / Case of 6…"
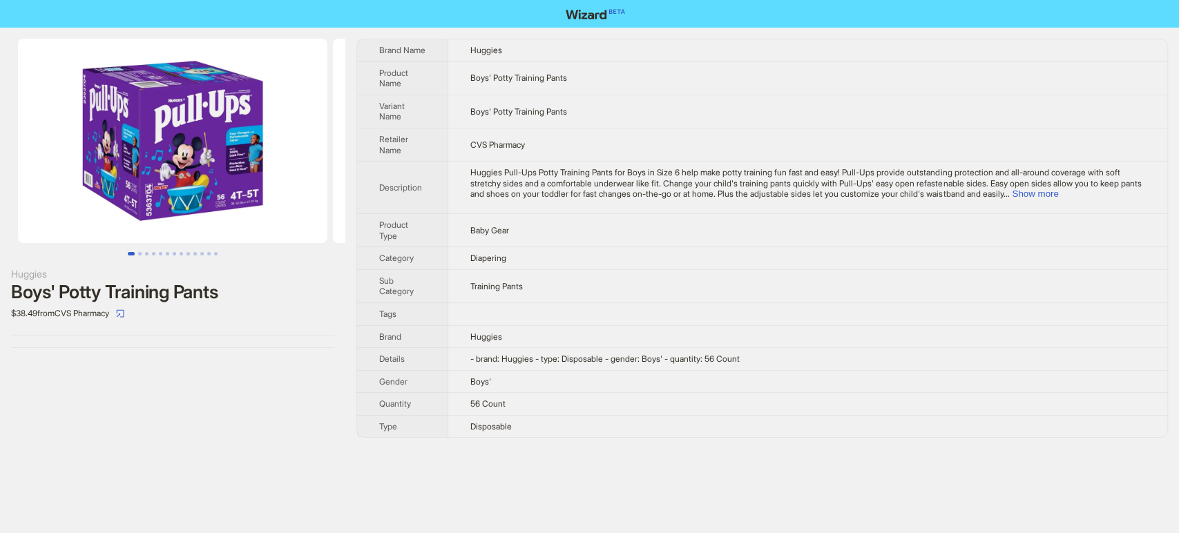
drag, startPoint x: 373, startPoint y: 41, endPoint x: 542, endPoint y: 437, distance: 430.3
click at [542, 437] on div "Brand Name Huggies Product Name Boys' Potty Training Pants Variant Name Boys' P…" at bounding box center [763, 238] width 812 height 399
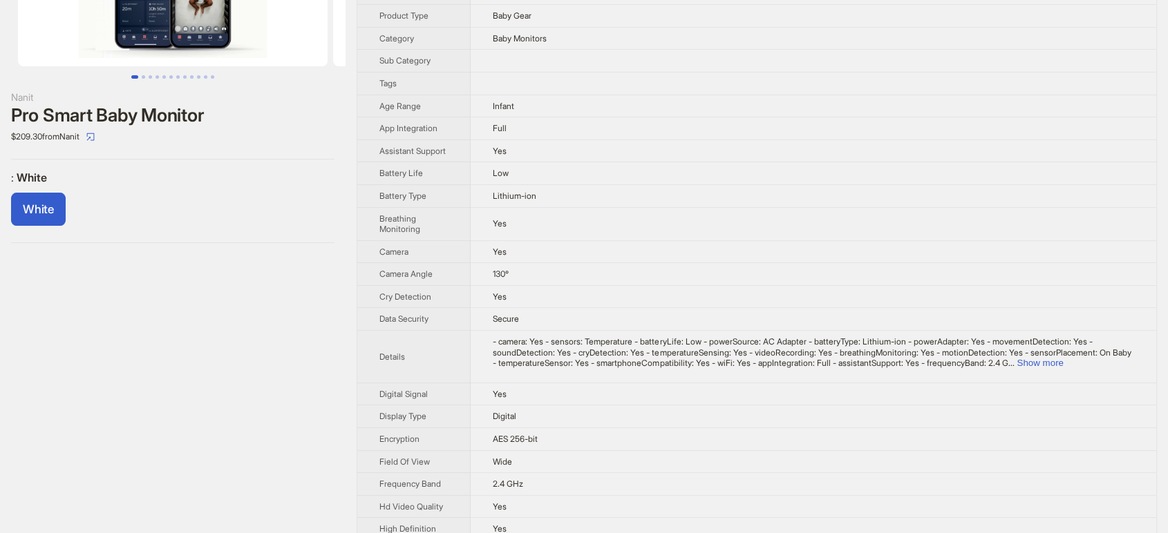
scroll to position [153, 0]
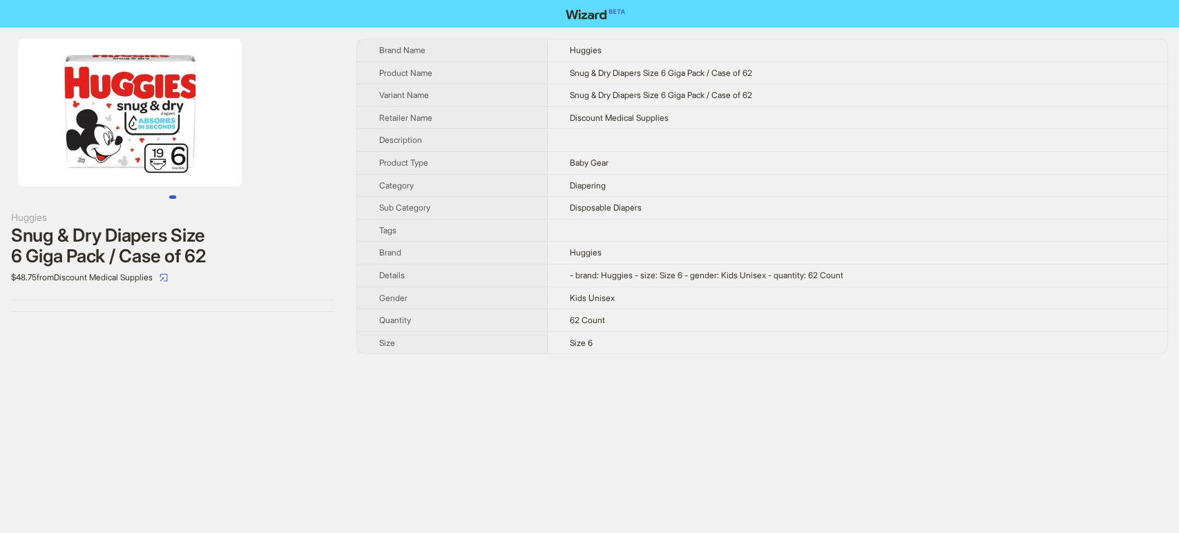
click at [156, 116] on img at bounding box center [130, 113] width 224 height 148
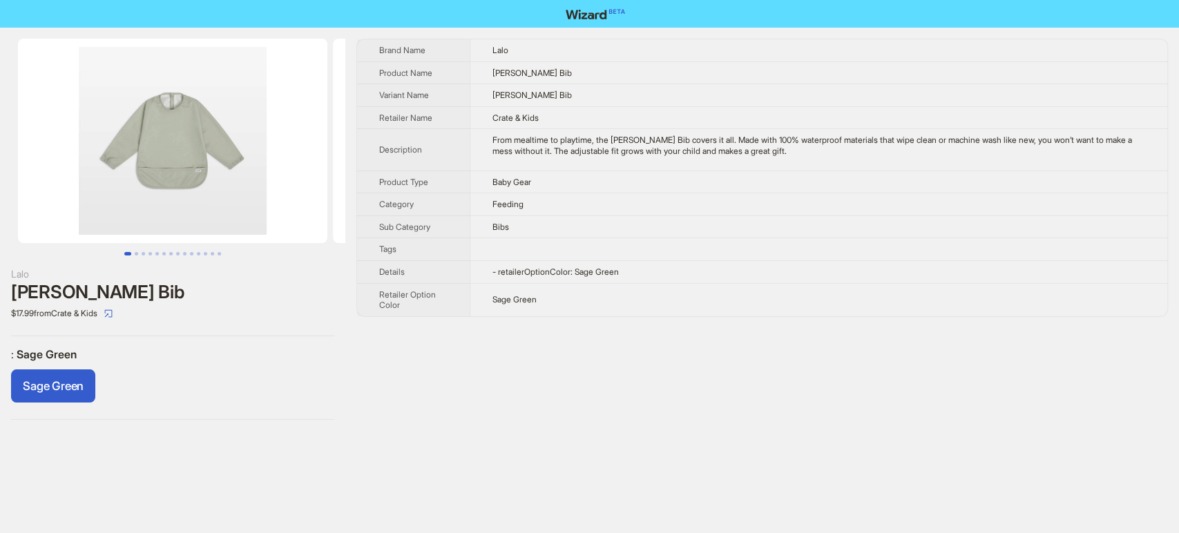
click at [531, 79] on td "Smock Bib" at bounding box center [819, 72] width 698 height 23
click at [532, 79] on td "Smock Bib" at bounding box center [819, 72] width 698 height 23
copy span "Smock Bib"
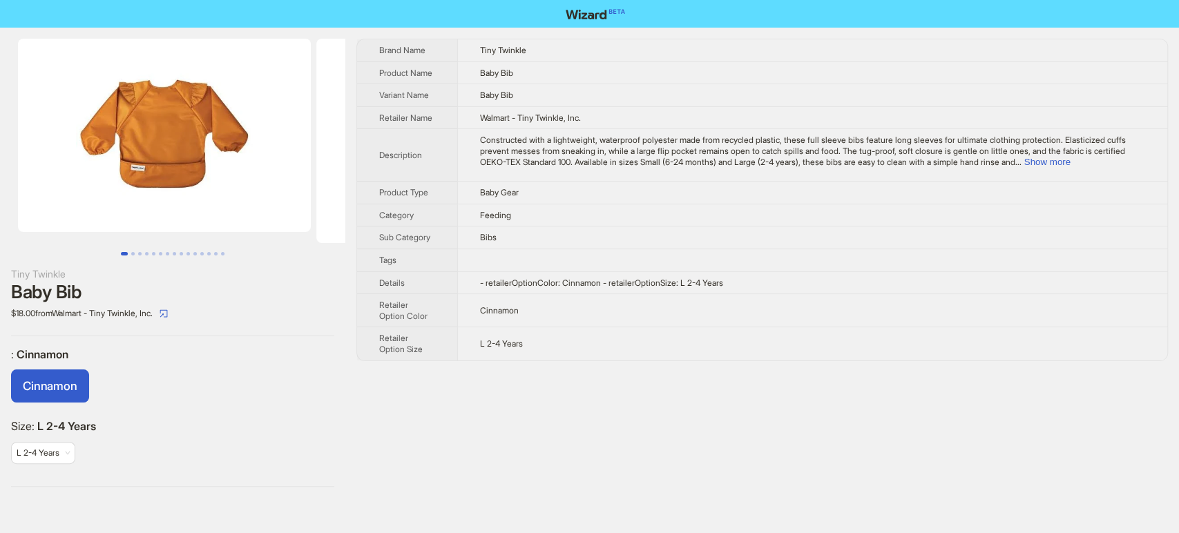
click at [542, 73] on td "Baby Bib" at bounding box center [812, 72] width 710 height 23
copy span "Baby Bib"
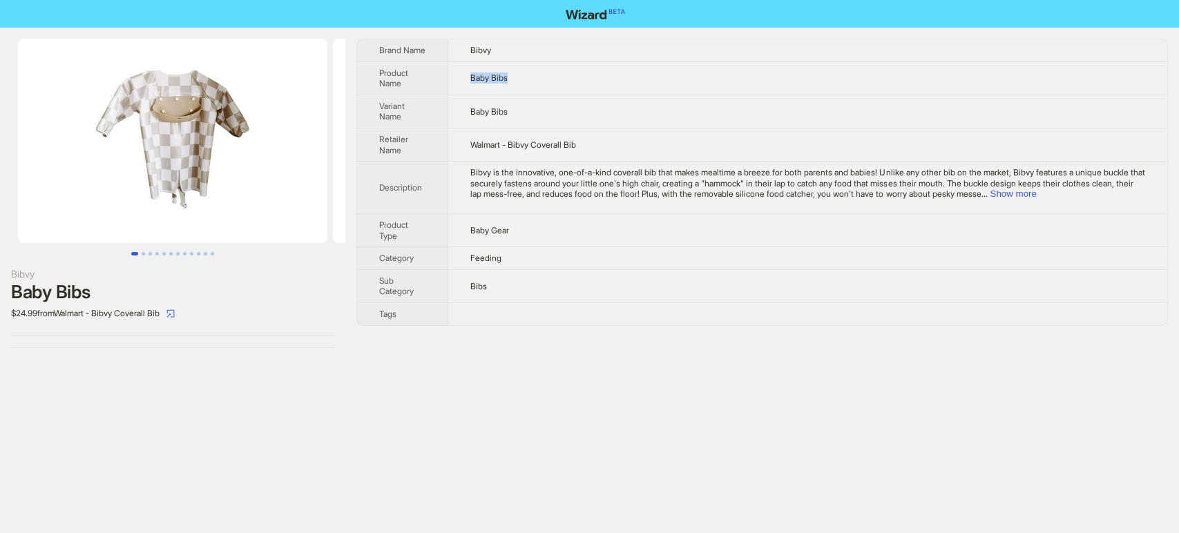
drag, startPoint x: 466, startPoint y: 77, endPoint x: 572, endPoint y: 80, distance: 106.4
click at [572, 80] on td "Baby Bibs" at bounding box center [807, 77] width 719 height 33
copy span "Baby Bibs"
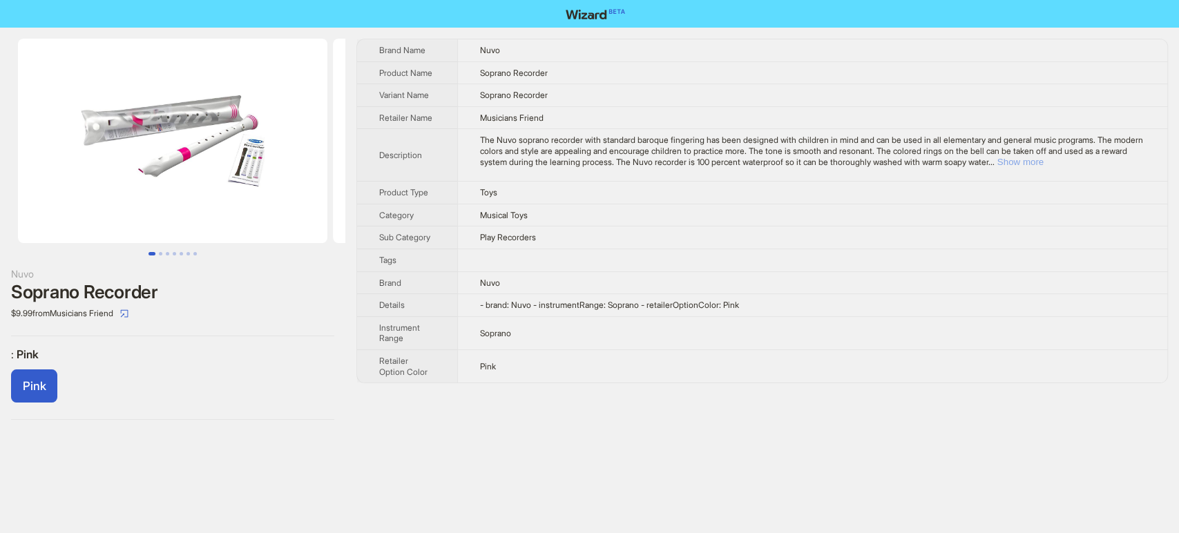
click at [1044, 162] on button "Show more" at bounding box center [1021, 162] width 46 height 10
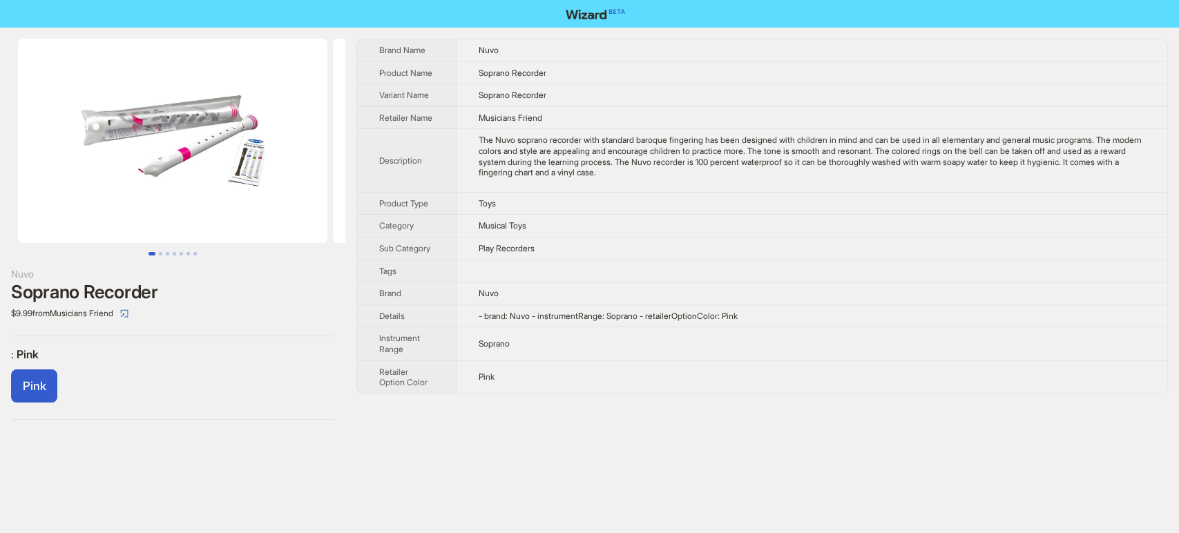
click at [510, 77] on span "Soprano Recorder" at bounding box center [513, 73] width 68 height 10
click at [509, 77] on span "Soprano Recorder" at bounding box center [513, 73] width 68 height 10
copy span "Soprano Recorder"
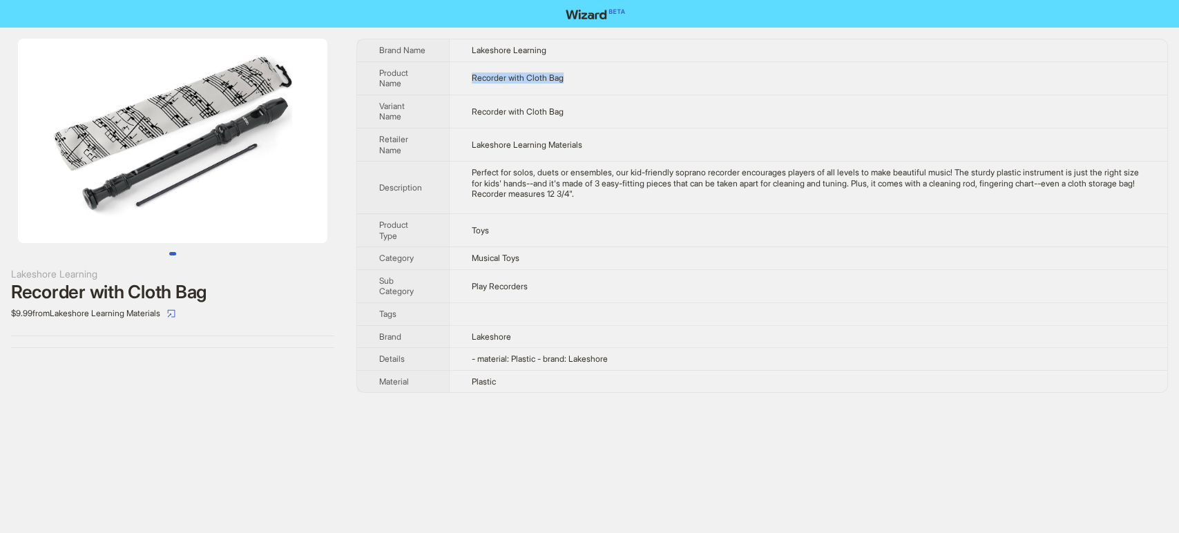
drag, startPoint x: 573, startPoint y: 69, endPoint x: 471, endPoint y: 76, distance: 101.8
click at [471, 76] on td "Recorder with Cloth Bag" at bounding box center [808, 77] width 719 height 33
copy span "Recorder with Cloth Bag"
click at [597, 91] on td "Recorder with Cloth Bag" at bounding box center [808, 77] width 719 height 33
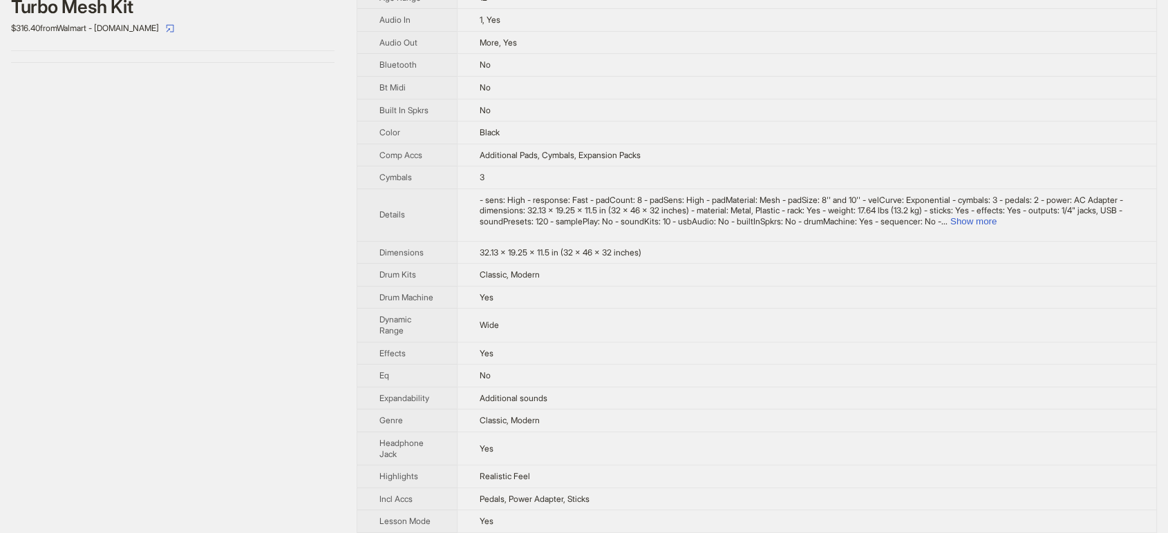
scroll to position [153, 0]
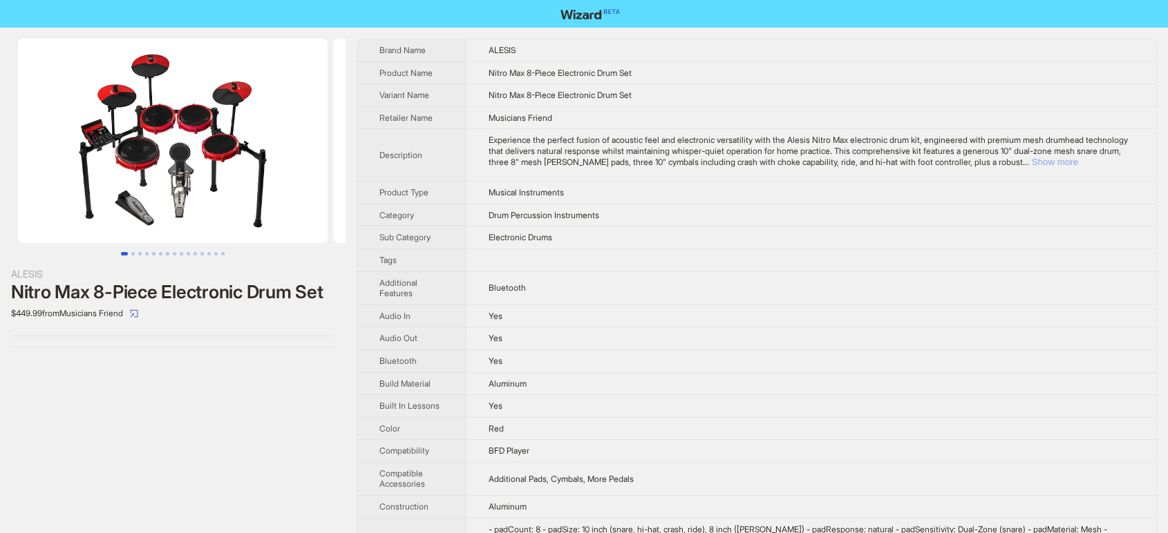
click at [1077, 162] on button "Show more" at bounding box center [1054, 162] width 46 height 10
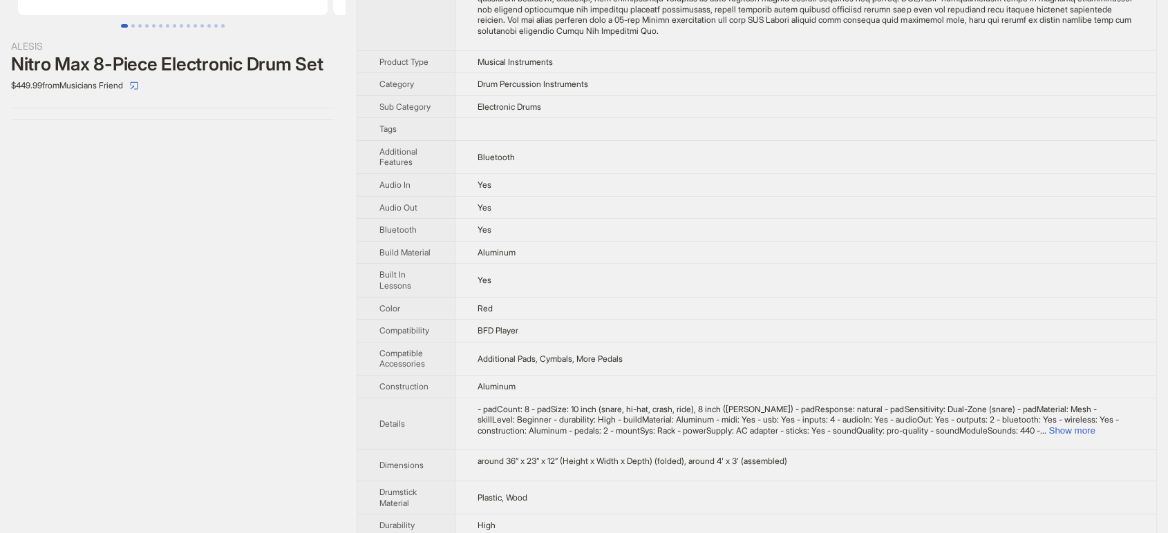
scroll to position [383, 0]
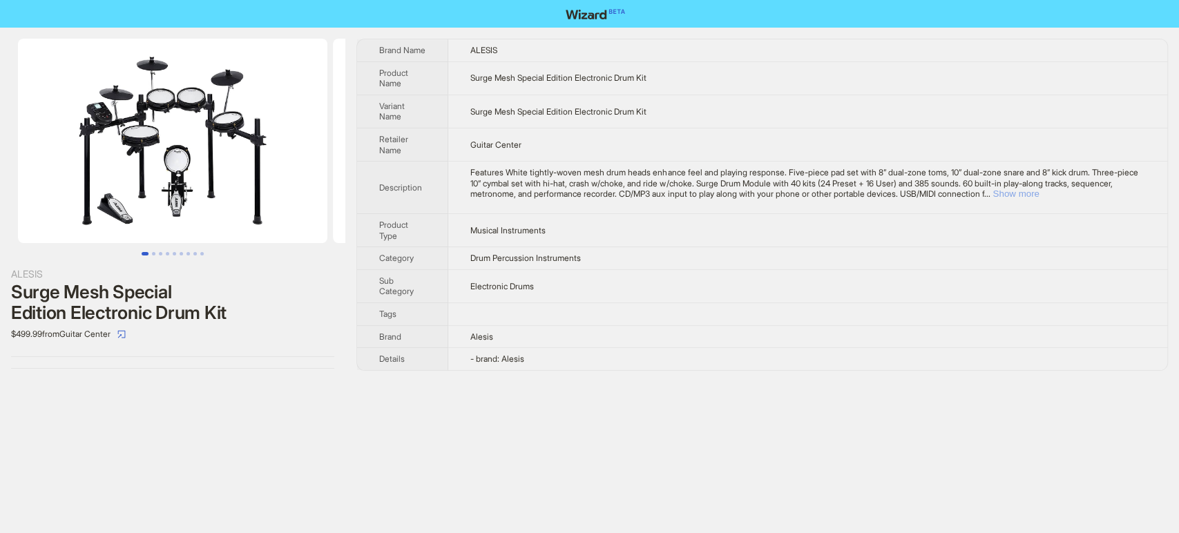
click at [1039, 195] on button "Show more" at bounding box center [1016, 194] width 46 height 10
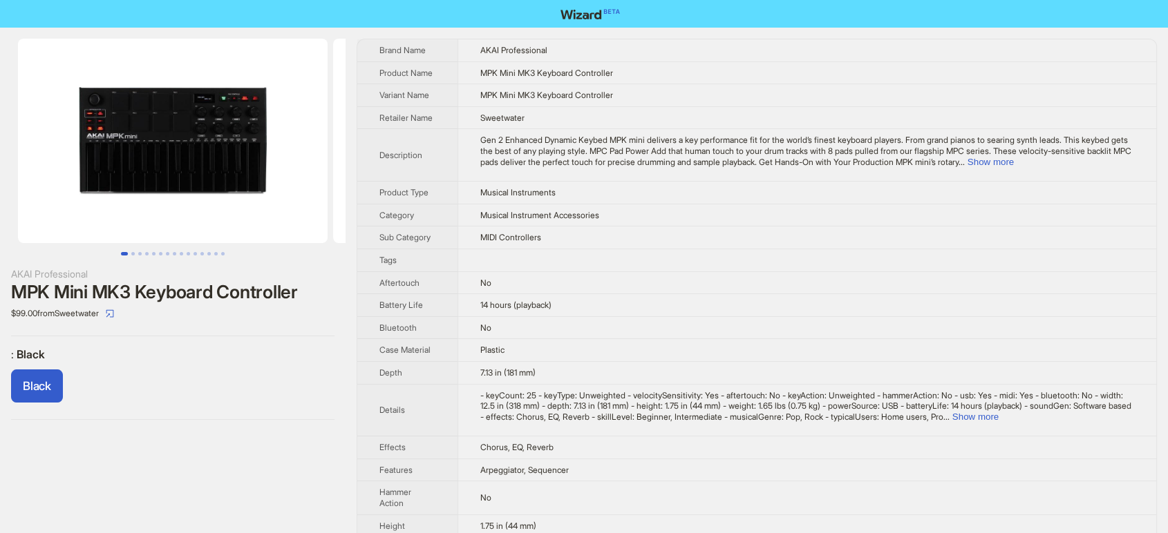
click at [609, 68] on span "MPK Mini MK3 Keyboard Controller" at bounding box center [546, 73] width 133 height 10
copy span "MPK Mini MK3 Keyboard Controller"
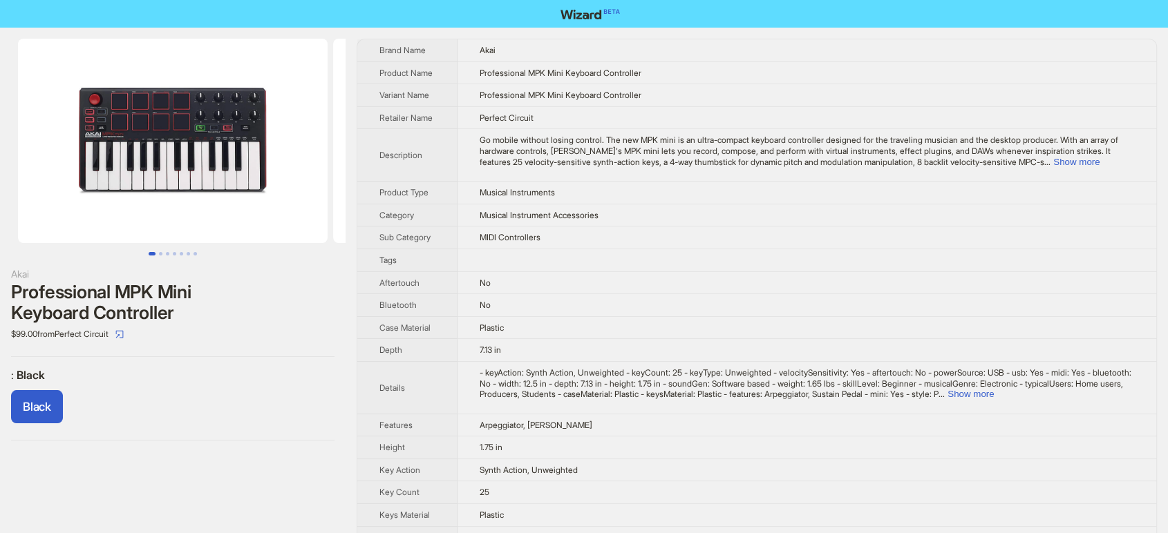
click at [661, 75] on td "Professional MPK Mini Keyboard Controller" at bounding box center [806, 72] width 699 height 23
copy span "Professional MPK Mini Keyboard Controller"
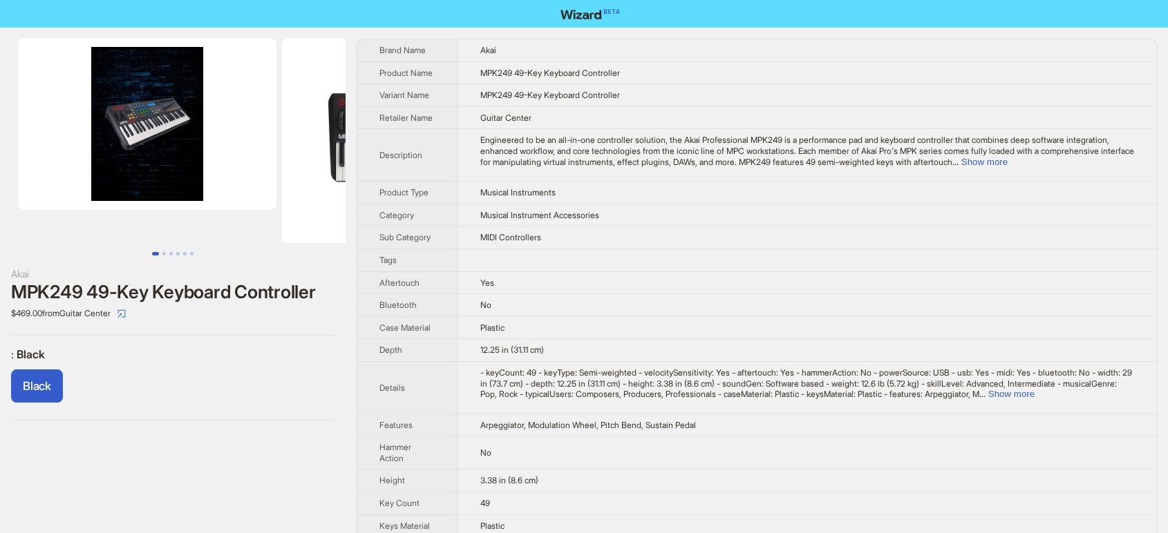
click at [528, 75] on span "MPK249 49-Key Keyboard Controller" at bounding box center [550, 73] width 140 height 10
copy span "MPK249 49-Key Keyboard Controller"
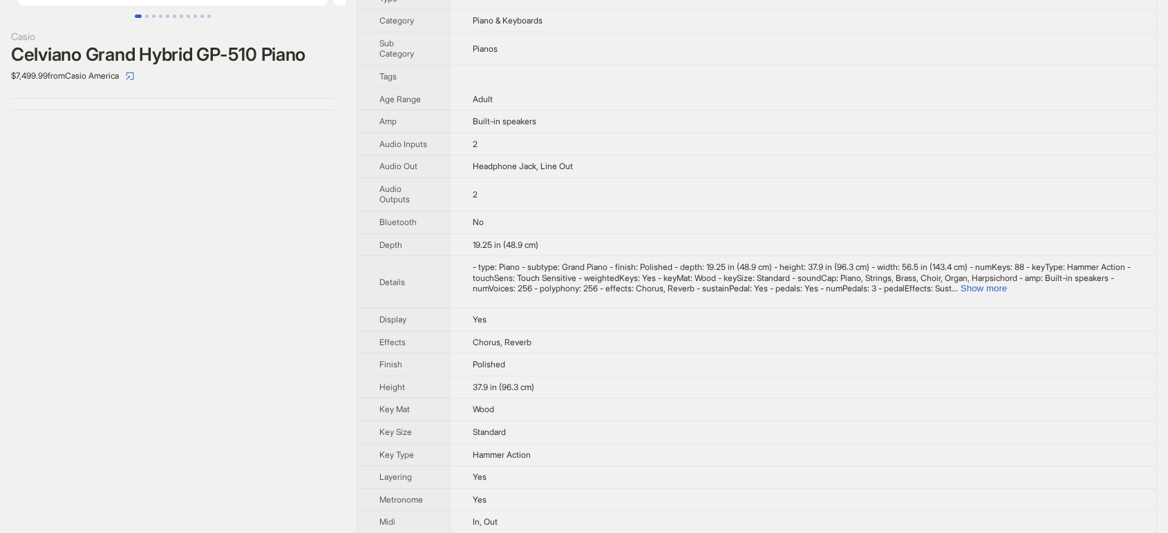
scroll to position [460, 0]
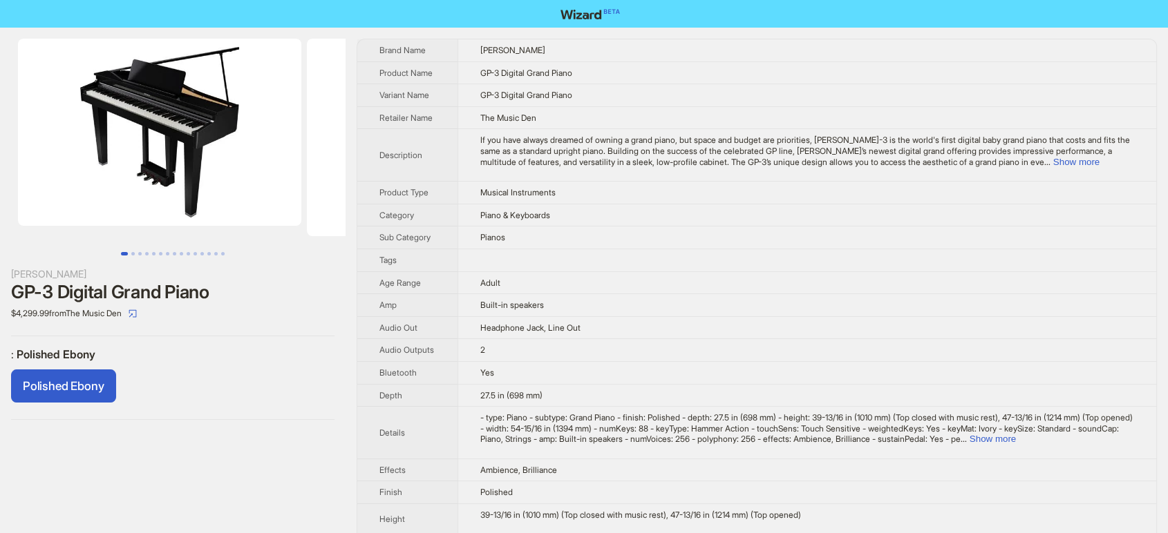
scroll to position [537, 0]
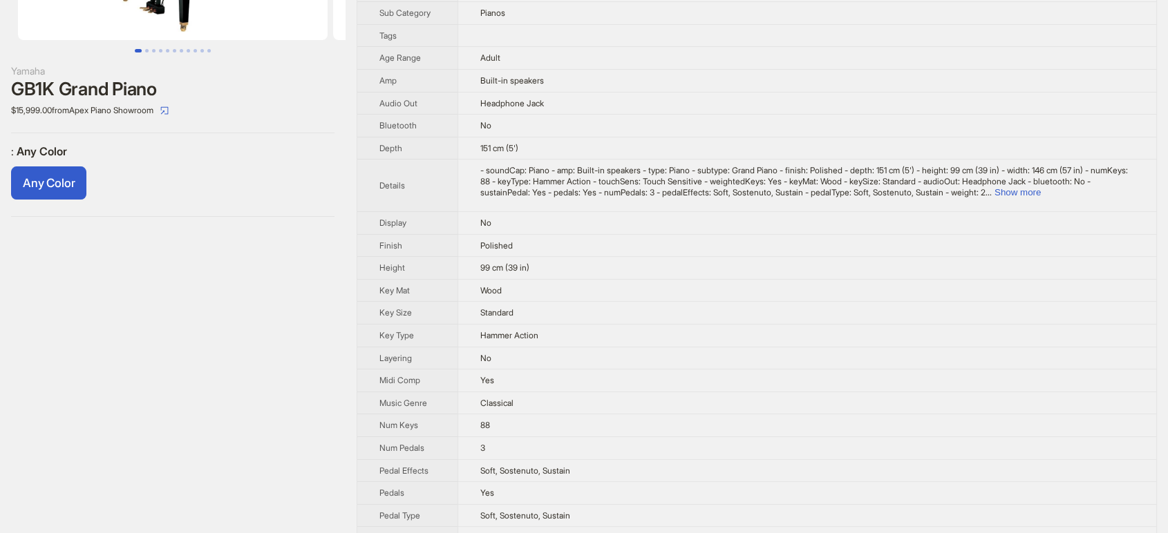
scroll to position [230, 0]
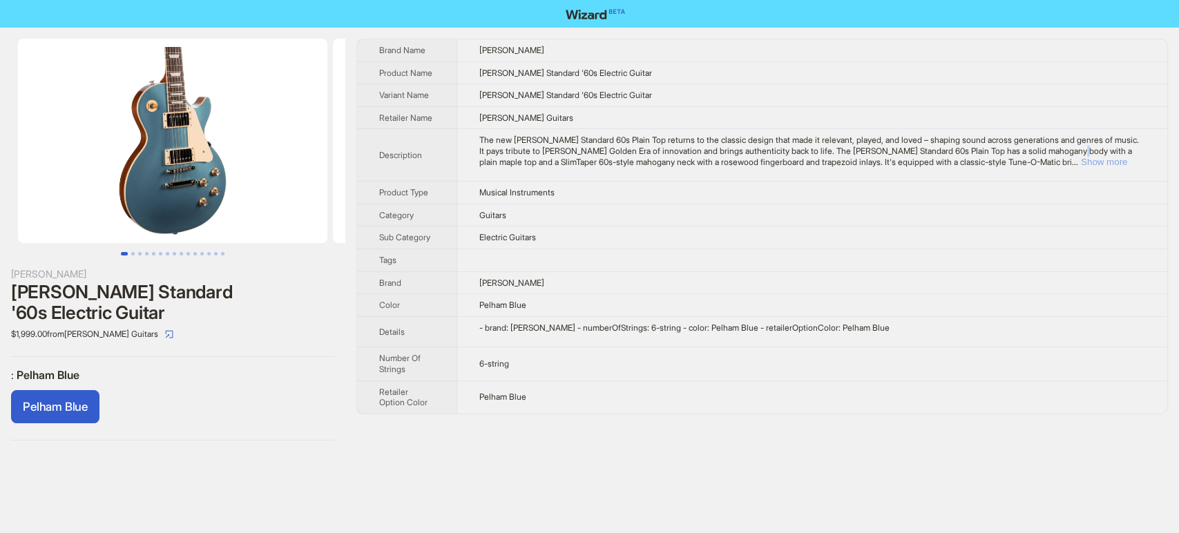
click at [1114, 156] on div "The new Les Paul Standard 60s Plain Top returns to the classic design that made…" at bounding box center [812, 151] width 666 height 32
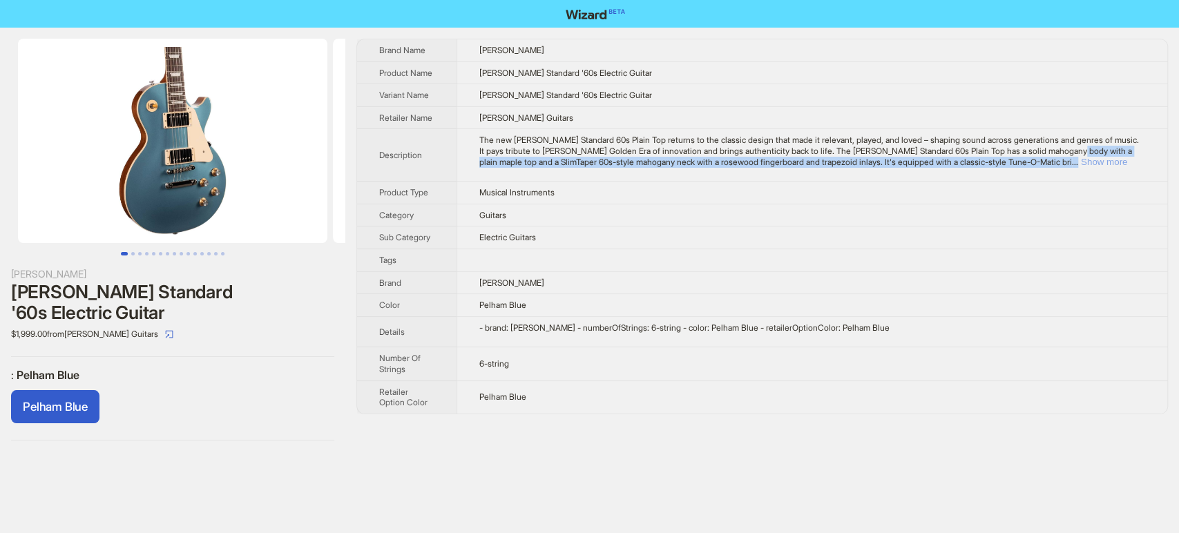
click at [1114, 158] on button "Show more" at bounding box center [1104, 162] width 46 height 10
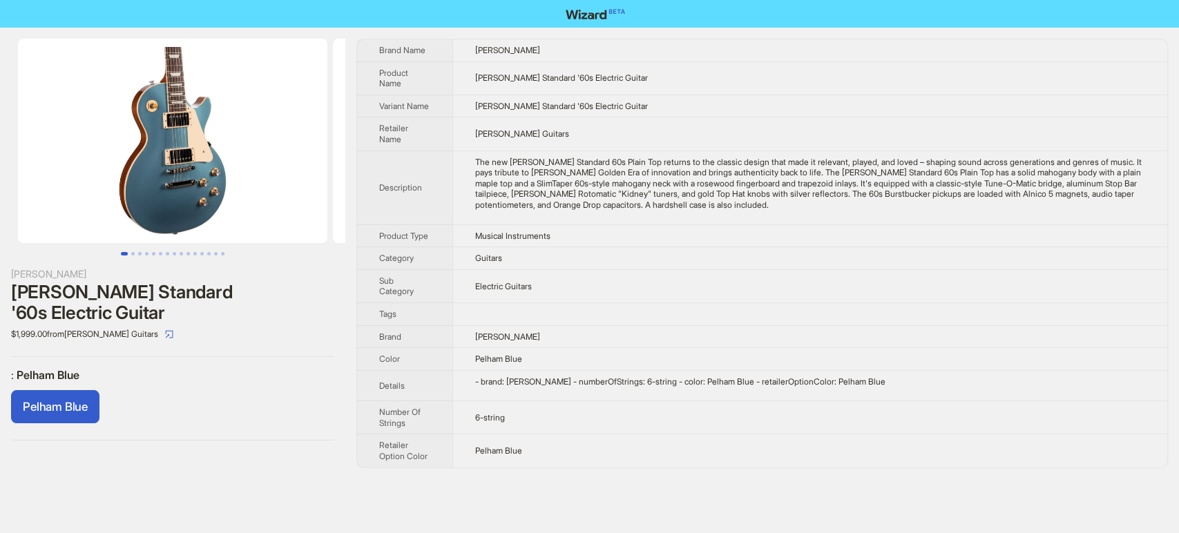
click at [630, 77] on td "Les Paul Standard '60s Electric Guitar" at bounding box center [810, 77] width 715 height 33
copy span "Les Paul Standard '60s Electric Guitar"
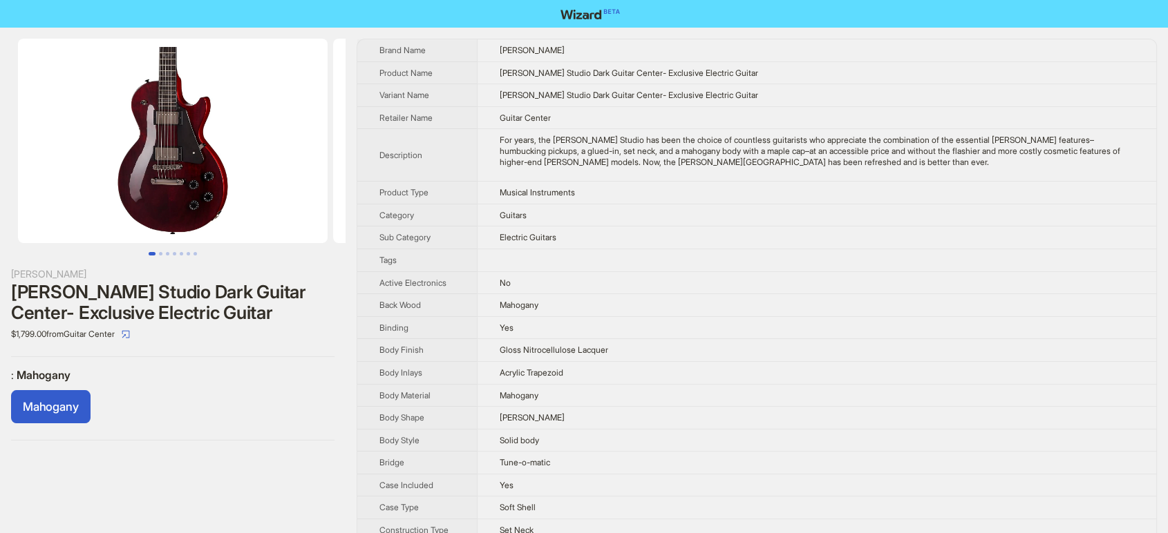
scroll to position [728, 0]
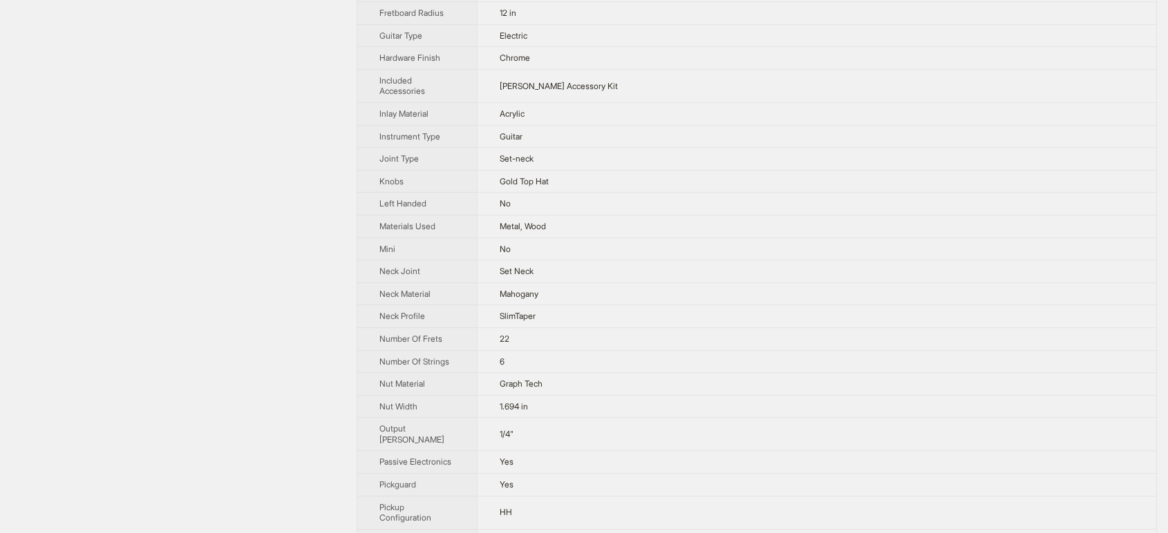
click at [569, 193] on td "Gold Top Hat" at bounding box center [816, 181] width 679 height 23
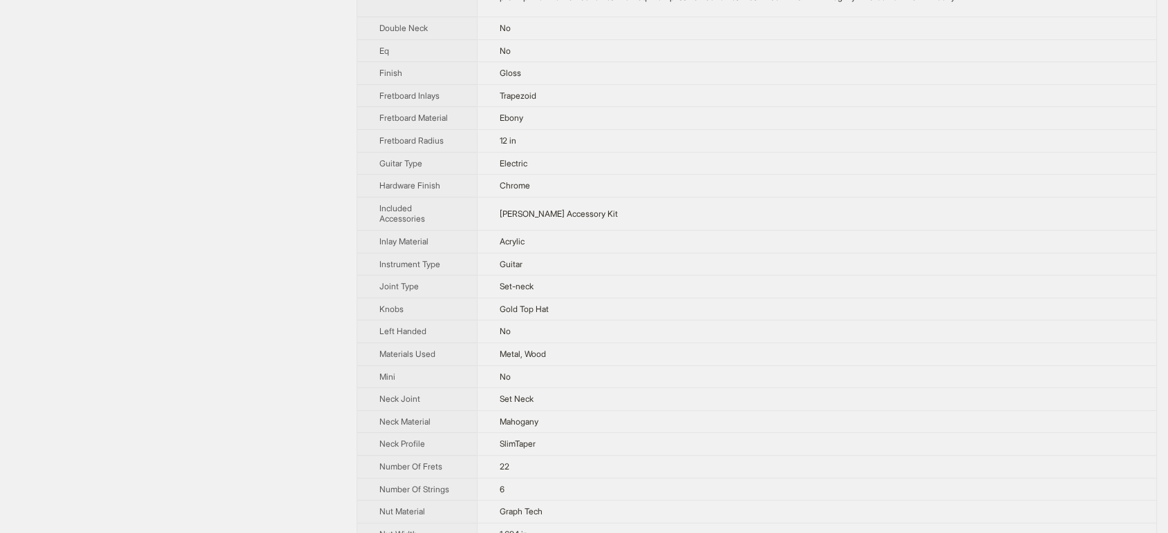
scroll to position [343, 0]
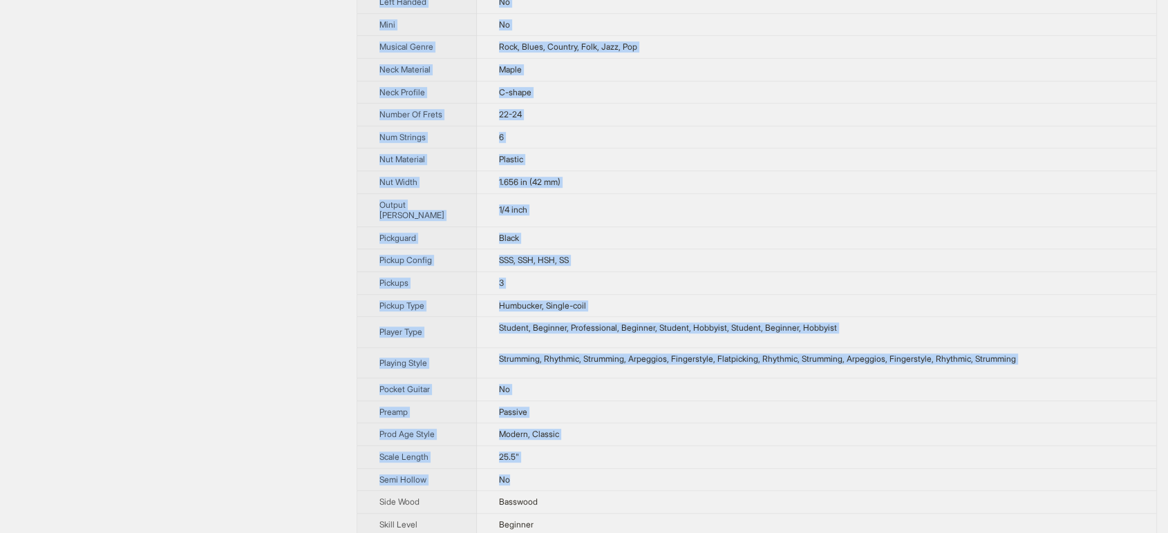
scroll to position [790, 0]
drag, startPoint x: 370, startPoint y: 33, endPoint x: 542, endPoint y: 508, distance: 504.6
copy tbody "Brand Name Glarry Product Name GST Electric Guitar w/20W Amplifier Variant Name…"
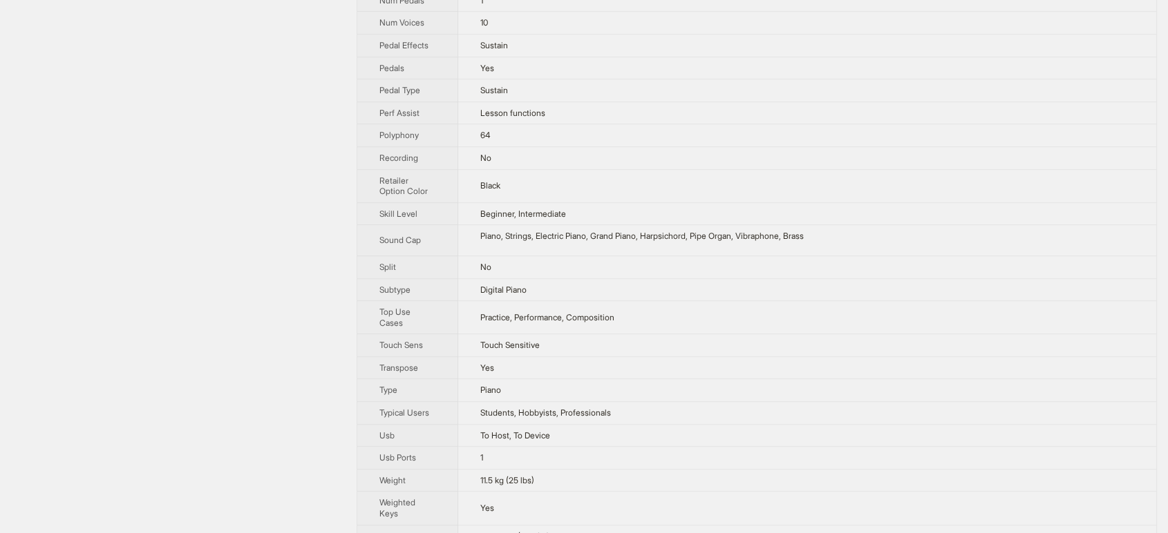
scroll to position [830, 0]
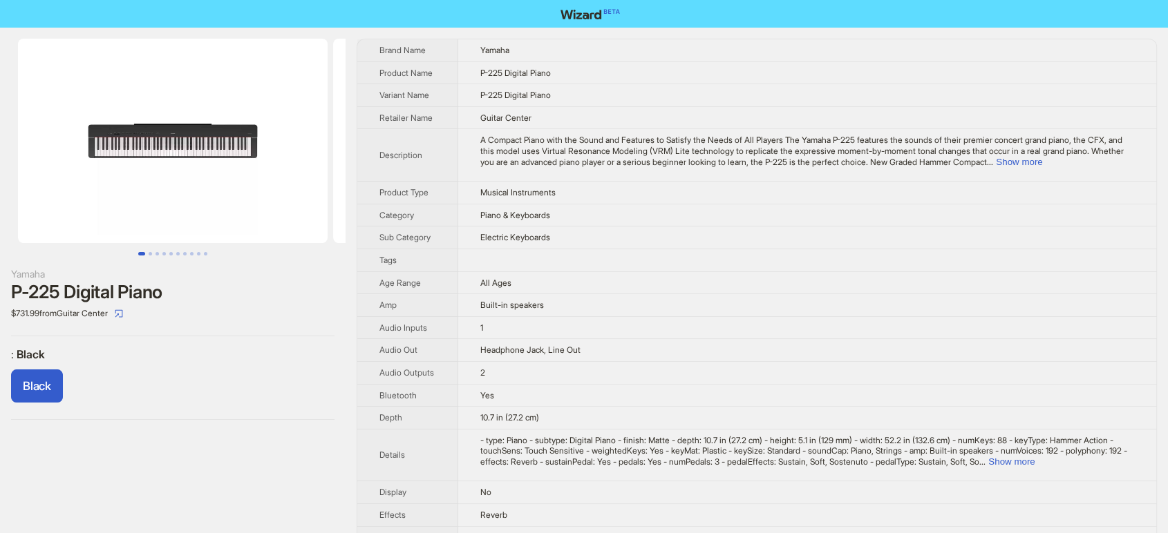
scroll to position [844, 0]
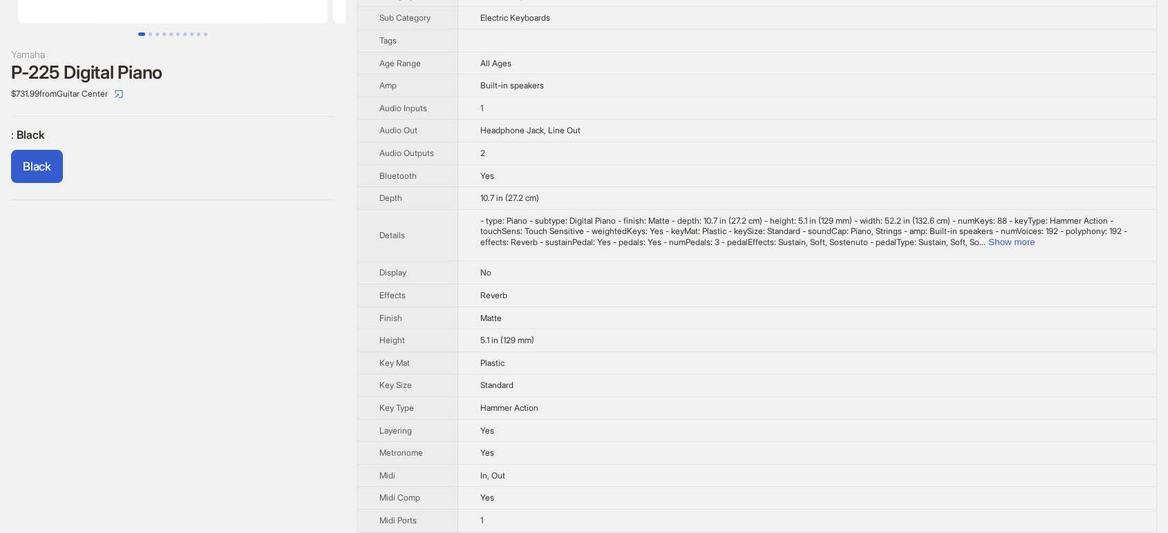
scroll to position [383, 0]
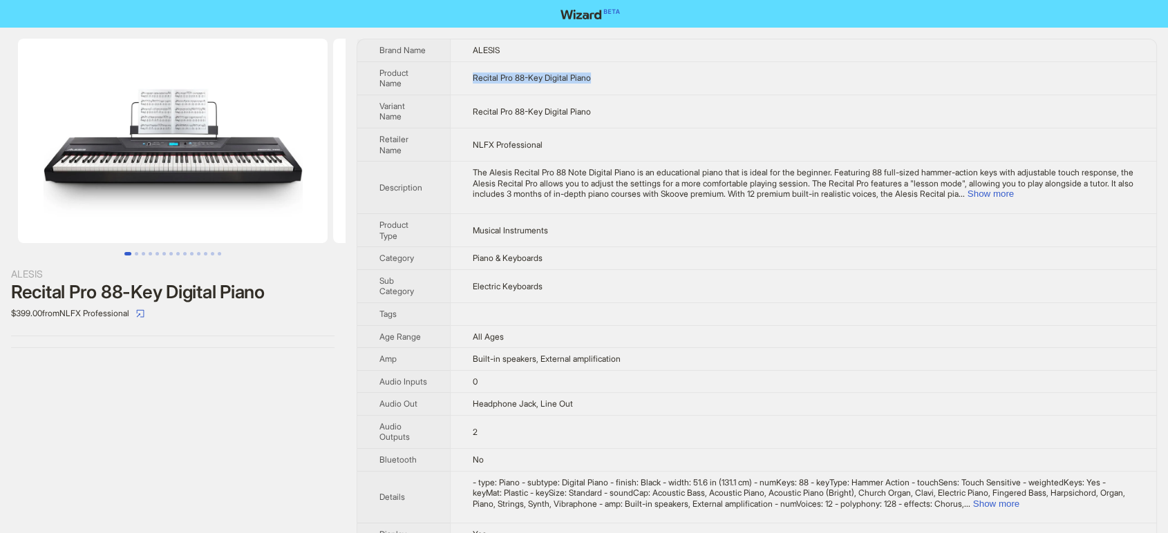
drag, startPoint x: 618, startPoint y: 74, endPoint x: 474, endPoint y: 82, distance: 143.9
click at [474, 82] on td "Recital Pro 88-Key Digital Piano" at bounding box center [803, 77] width 706 height 33
copy span "Recital Pro 88-Key Digital Piano"
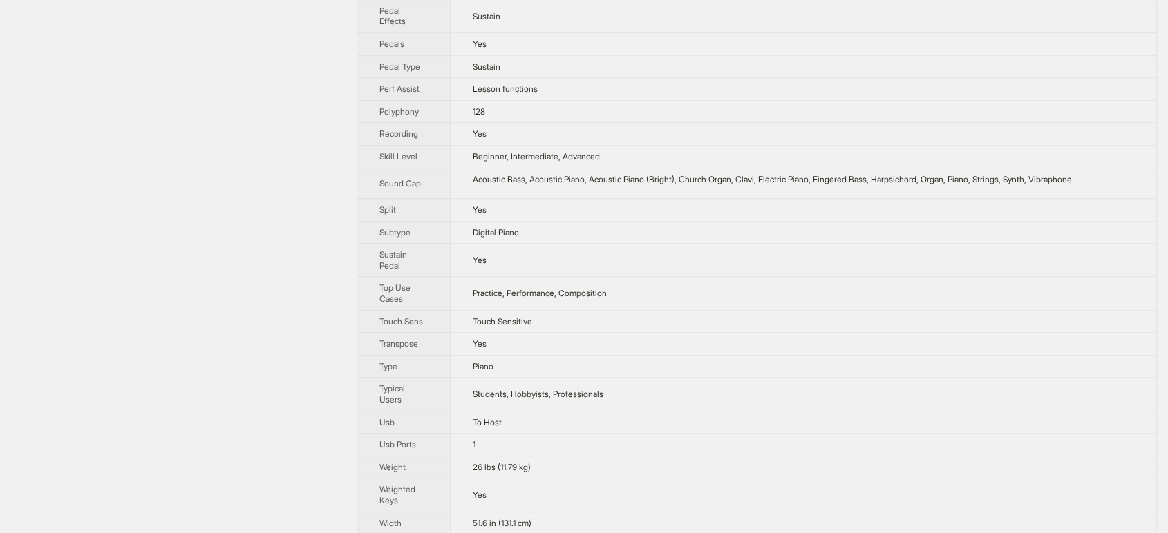
scroll to position [849, 0]
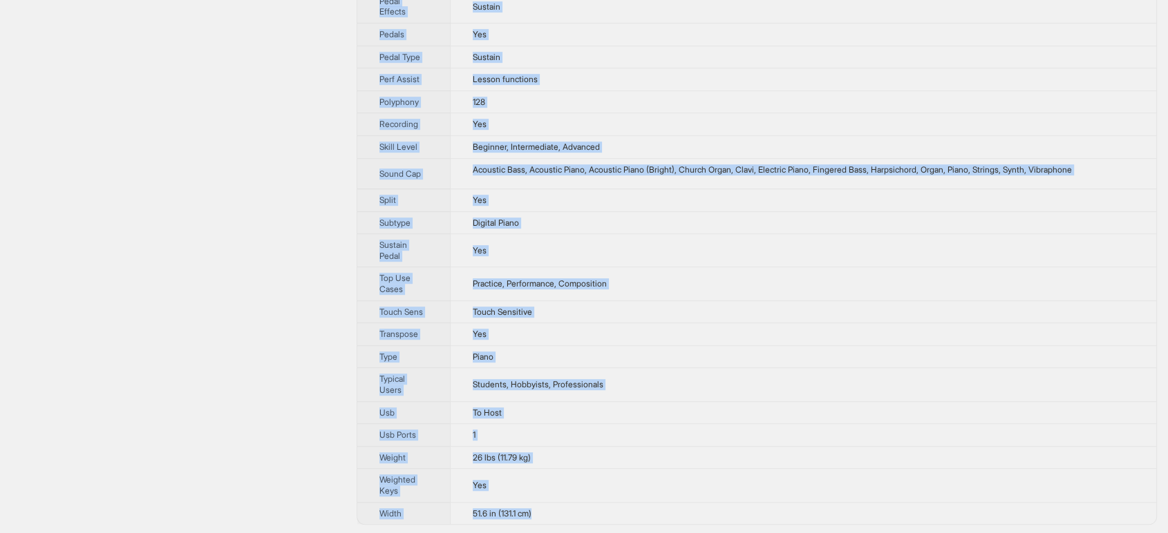
drag, startPoint x: 377, startPoint y: 49, endPoint x: 544, endPoint y: 513, distance: 493.1
copy tbody "Brand Name ALESIS Product Name Recital Pro 88-Key Digital Piano Variant Name Re…"
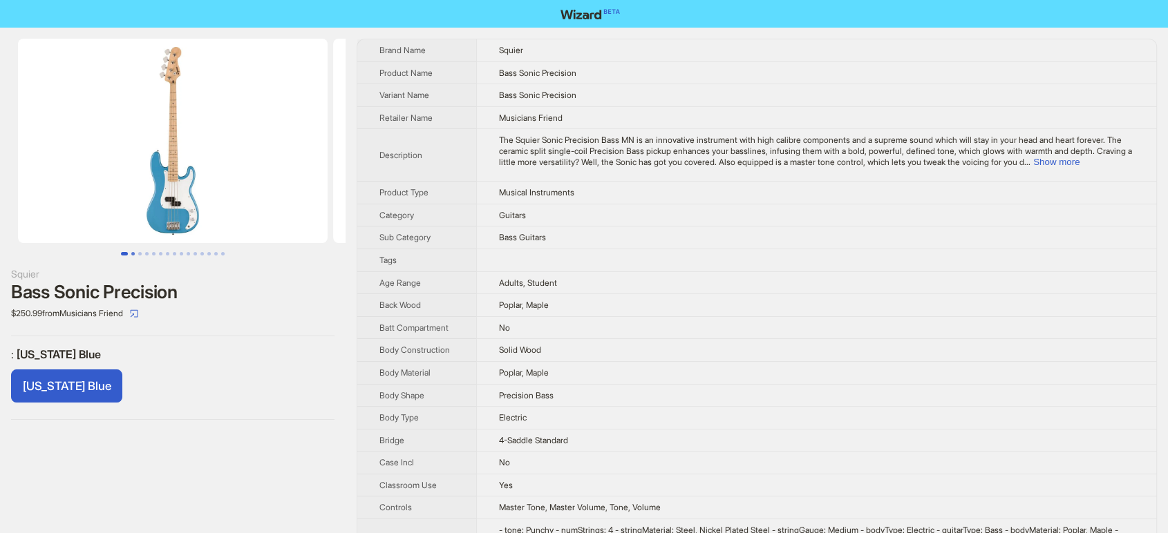
click at [133, 252] on button "Go to slide 2" at bounding box center [132, 253] width 3 height 3
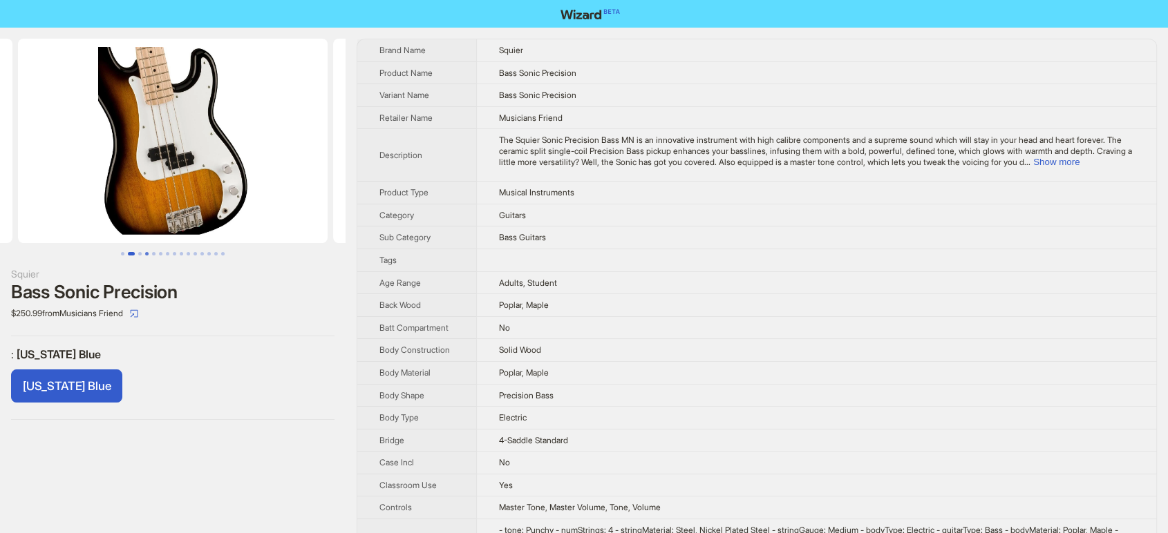
click at [145, 256] on button "Go to slide 4" at bounding box center [146, 253] width 3 height 3
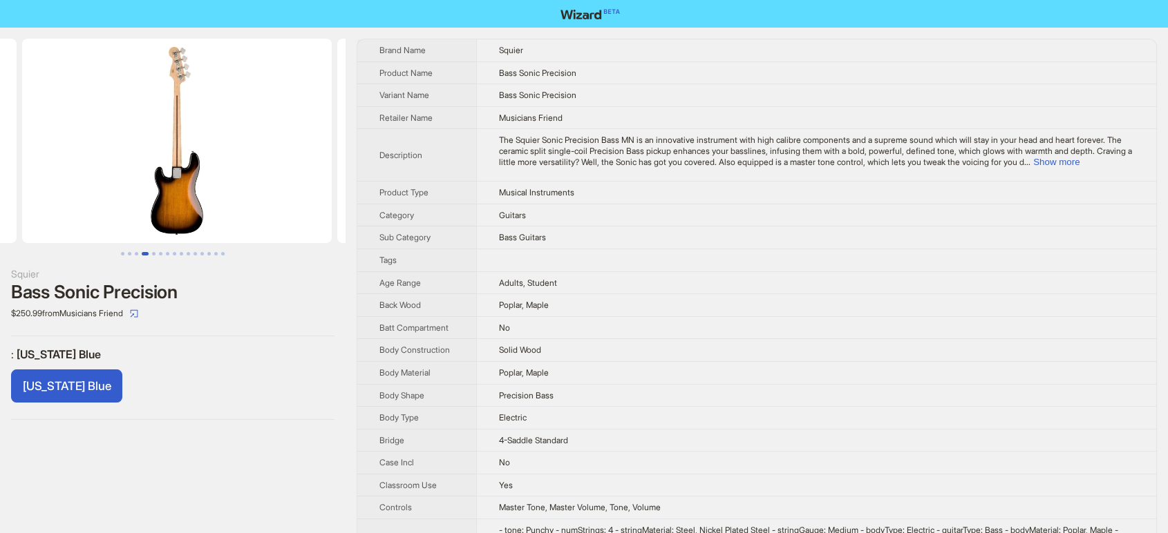
scroll to position [0, 945]
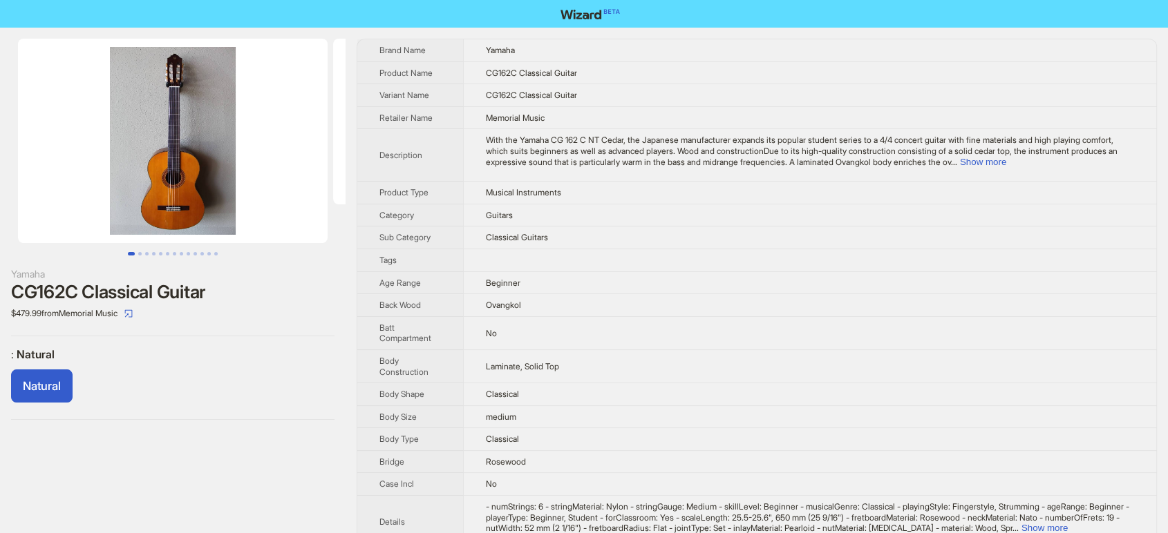
scroll to position [314, 0]
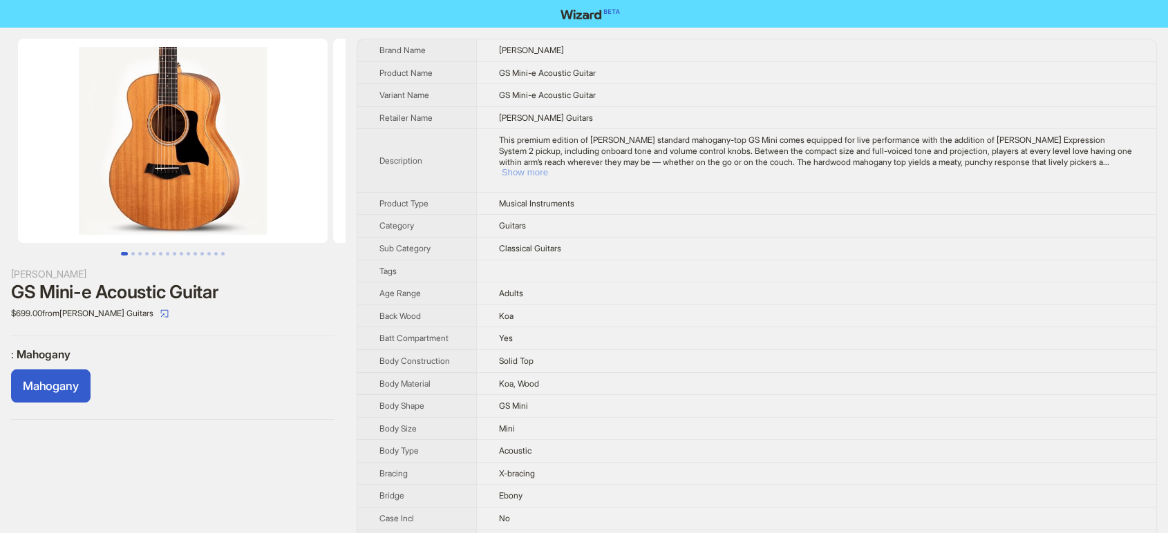
click at [548, 167] on button "Show more" at bounding box center [525, 172] width 46 height 10
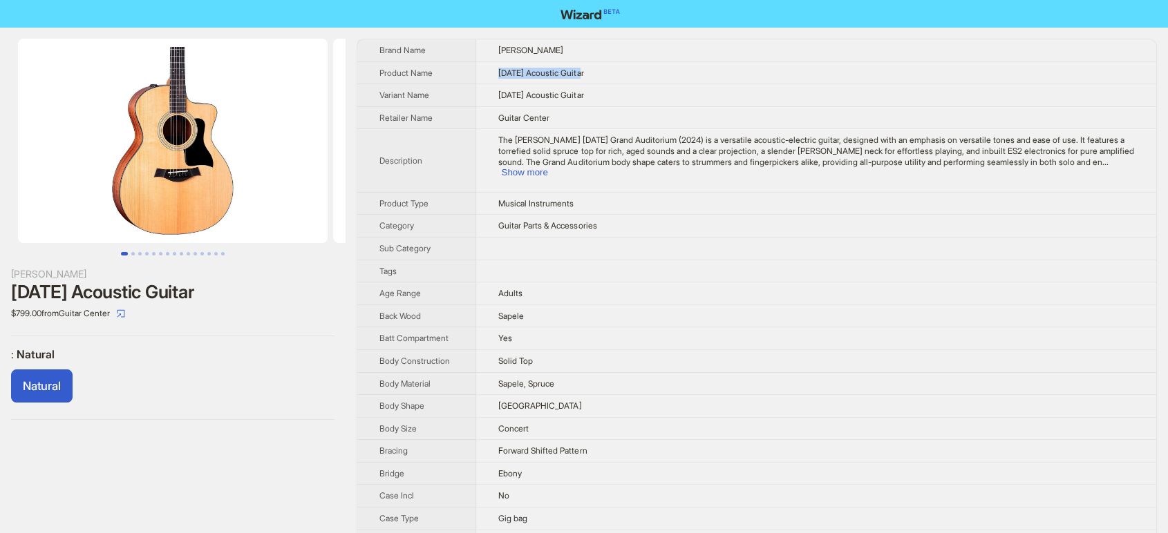
drag, startPoint x: 501, startPoint y: 64, endPoint x: 459, endPoint y: 61, distance: 41.5
click at [459, 61] on tr "Product Name 114ce Acoustic Guitar" at bounding box center [756, 72] width 799 height 23
copy tr "114ce Acoustic Guitar"
